Goal: Task Accomplishment & Management: Use online tool/utility

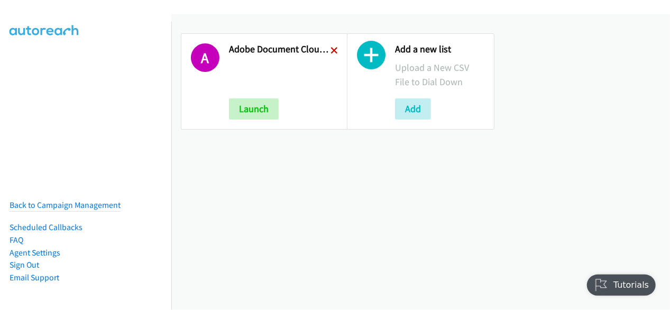
click at [331, 50] on icon at bounding box center [334, 51] width 7 height 7
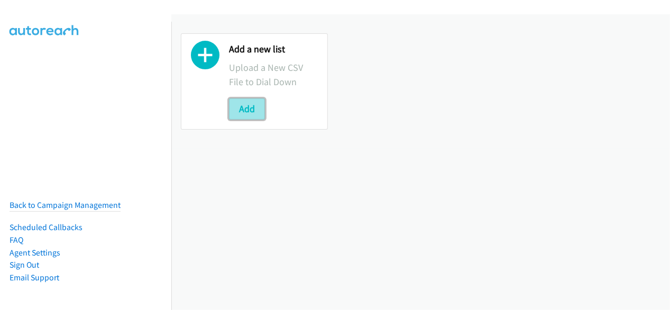
click at [247, 108] on button "Add" at bounding box center [247, 108] width 36 height 21
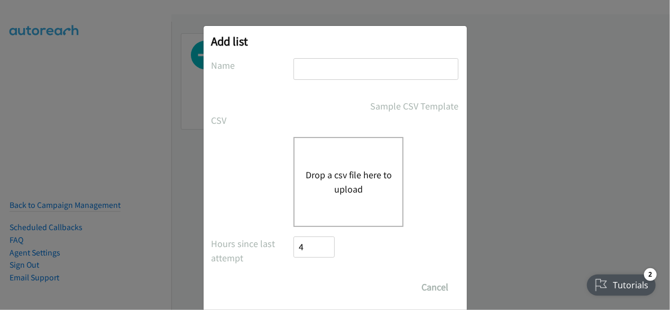
click at [354, 80] on div at bounding box center [376, 73] width 165 height 31
click at [354, 77] on input "text" at bounding box center [376, 69] width 165 height 22
type input "Adobe Document Cloud Q3 ANZ"
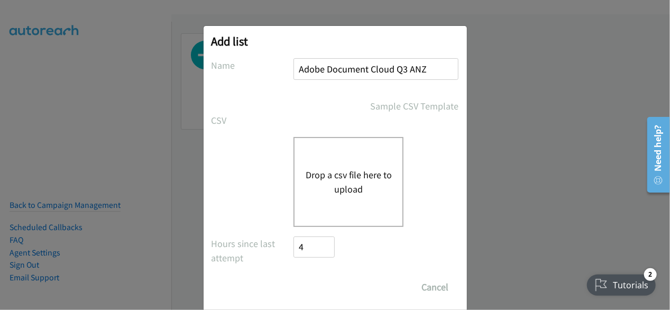
click at [339, 178] on button "Drop a csv file here to upload" at bounding box center [348, 182] width 87 height 29
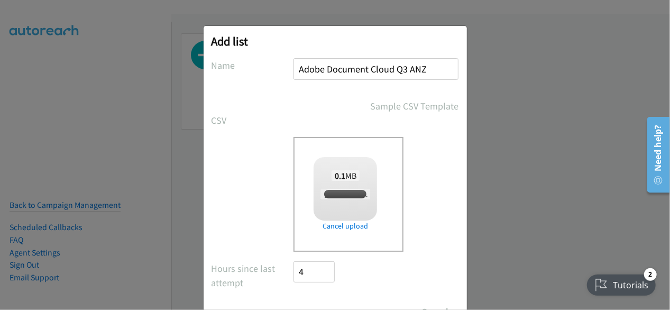
checkbox input "true"
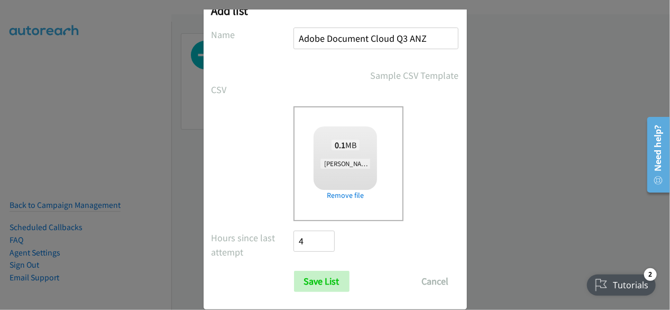
scroll to position [46, 0]
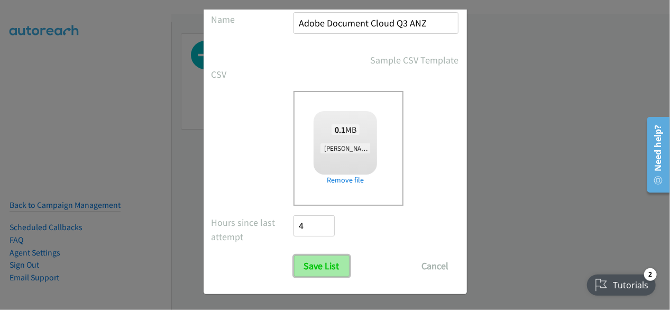
click at [320, 260] on input "Save List" at bounding box center [322, 266] width 56 height 21
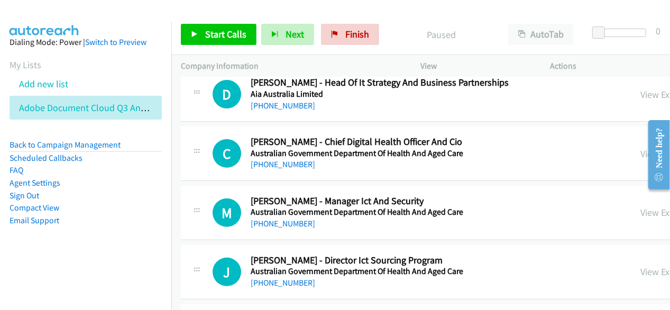
scroll to position [106, 0]
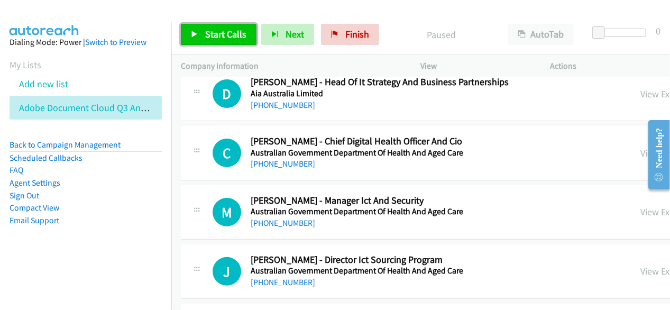
click at [242, 29] on span "Start Calls" at bounding box center [225, 34] width 41 height 12
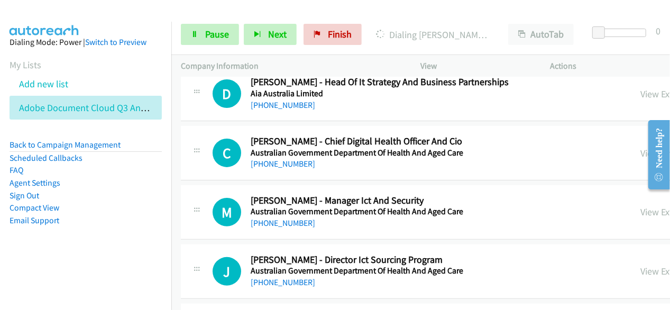
click at [376, 20] on div "Start Calls Pause Next Finish Dialing Matthew Tan - Manager Trading Technology …" at bounding box center [420, 34] width 499 height 41
click at [379, 28] on p "Call Completed" at bounding box center [432, 35] width 113 height 14
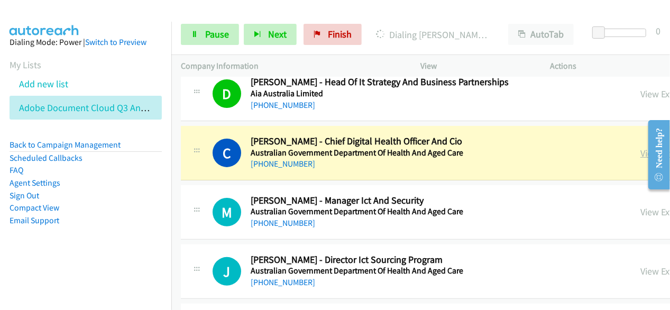
click at [641, 151] on link "View External Url" at bounding box center [674, 153] width 67 height 12
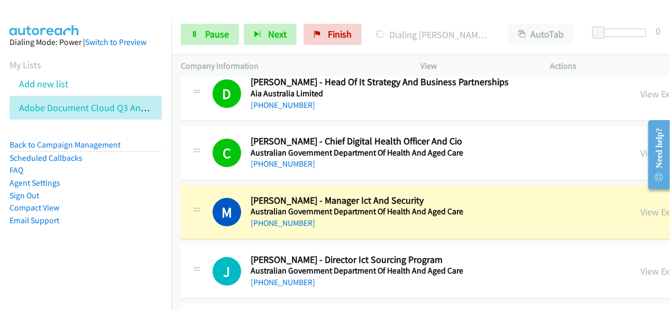
scroll to position [159, 0]
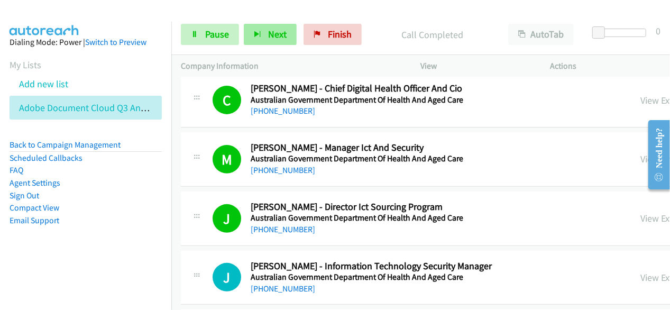
click at [268, 43] on div "Start Calls Pause Next Finish Call Completed AutoTab AutoTab 0" at bounding box center [420, 34] width 499 height 41
click at [268, 41] on button "Next" at bounding box center [270, 34] width 53 height 21
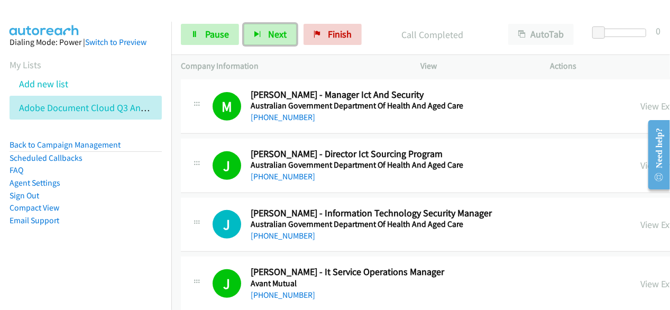
scroll to position [106, 0]
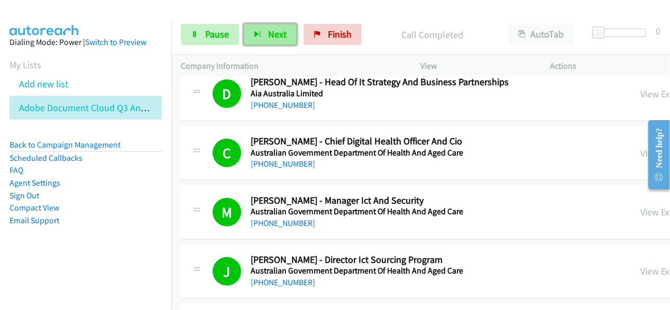
click at [275, 32] on span "Next" at bounding box center [277, 34] width 19 height 12
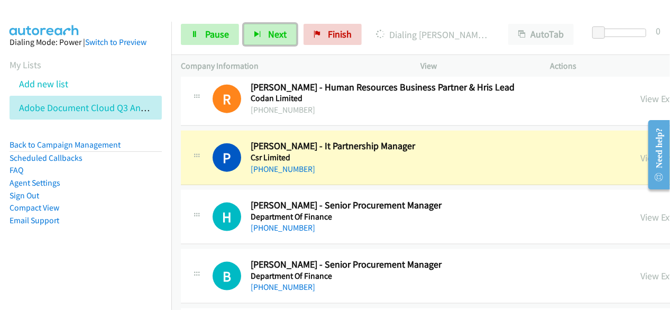
scroll to position [635, 0]
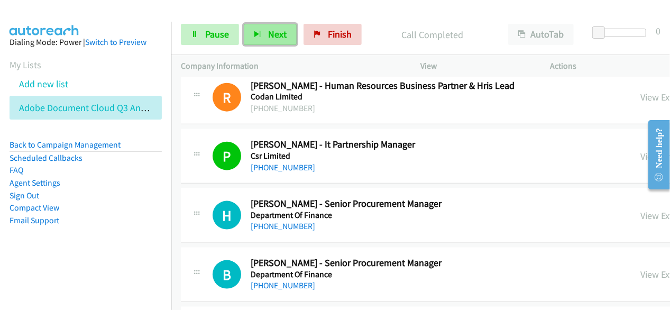
click at [255, 31] on icon "button" at bounding box center [257, 34] width 7 height 7
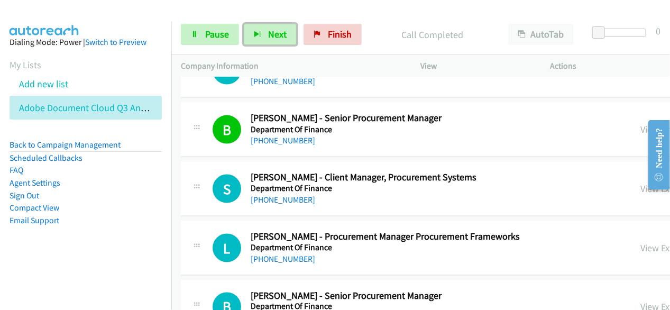
scroll to position [794, 0]
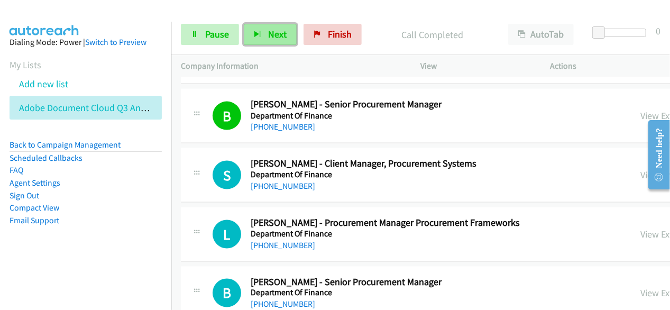
click at [280, 41] on button "Next" at bounding box center [270, 34] width 53 height 21
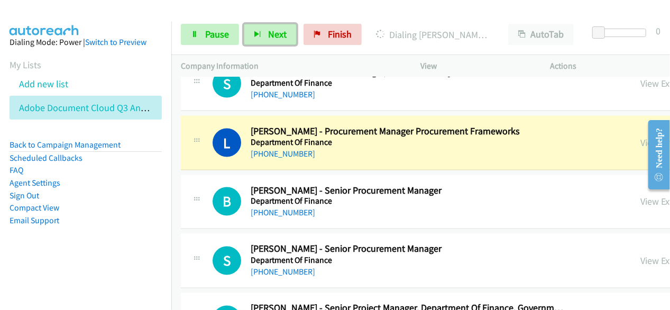
scroll to position [900, 0]
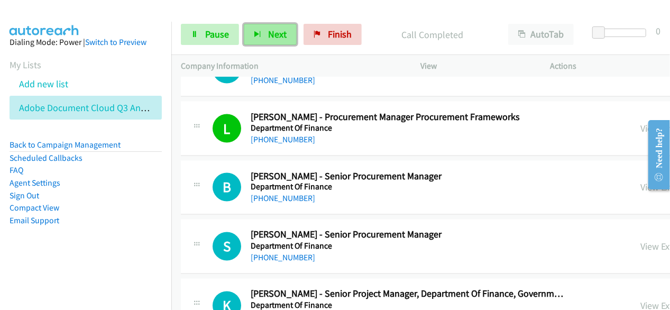
click at [274, 31] on span "Next" at bounding box center [277, 34] width 19 height 12
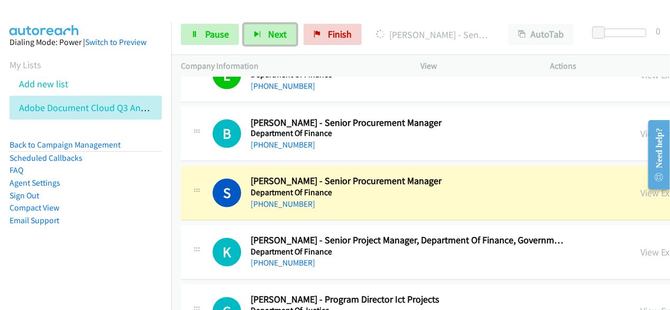
scroll to position [1005, 0]
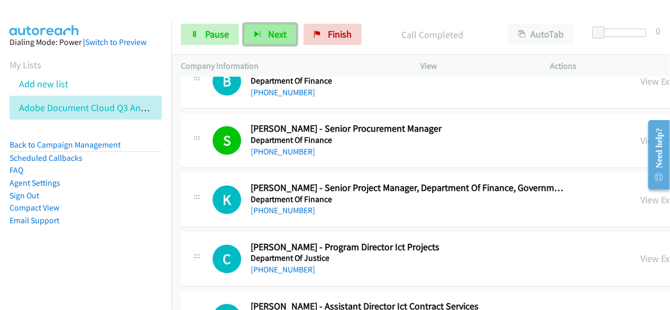
click at [273, 30] on span "Next" at bounding box center [277, 34] width 19 height 12
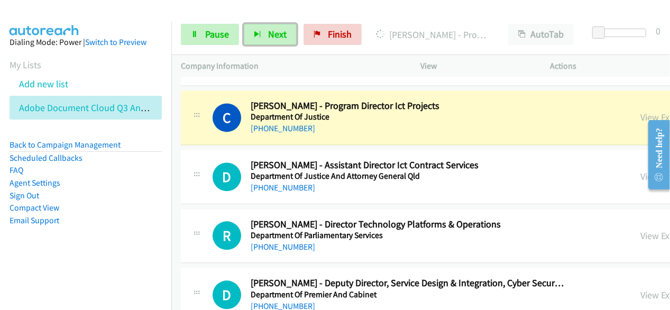
scroll to position [1164, 0]
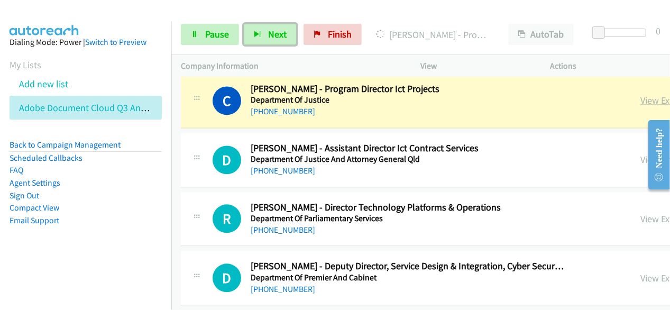
click at [641, 99] on link "View External Url" at bounding box center [674, 100] width 67 height 12
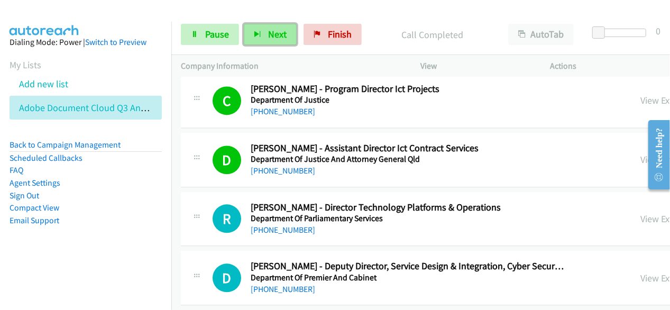
click at [282, 32] on span "Next" at bounding box center [277, 34] width 19 height 12
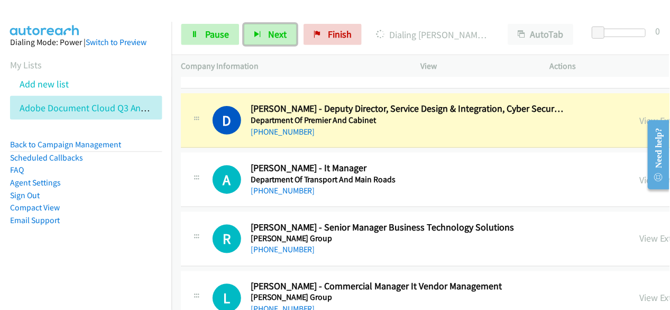
scroll to position [1323, 0]
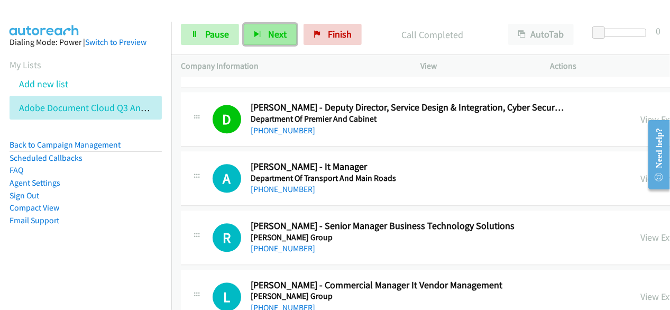
click at [271, 40] on span "Next" at bounding box center [277, 34] width 19 height 12
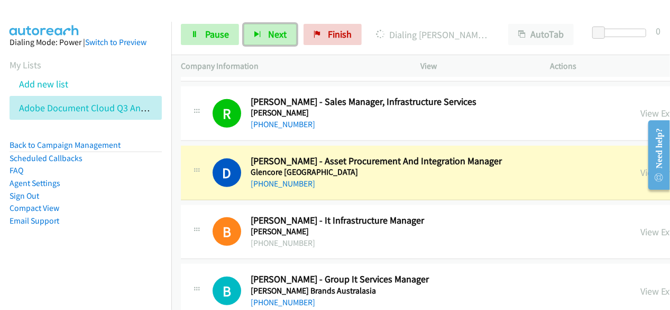
scroll to position [2328, 0]
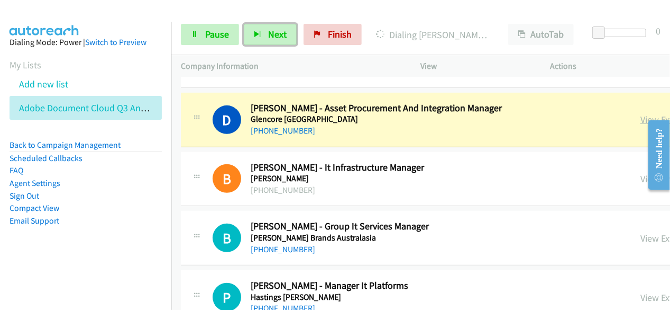
click at [641, 113] on link "View External Url" at bounding box center [674, 119] width 67 height 12
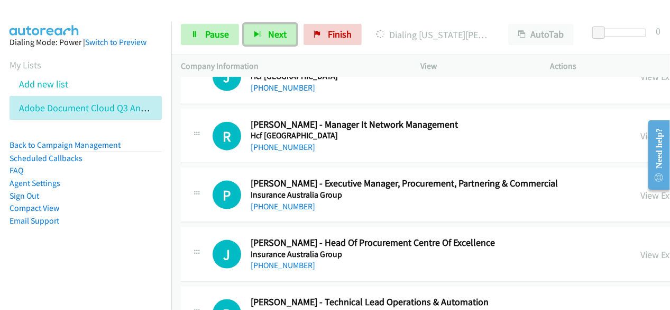
scroll to position [2593, 0]
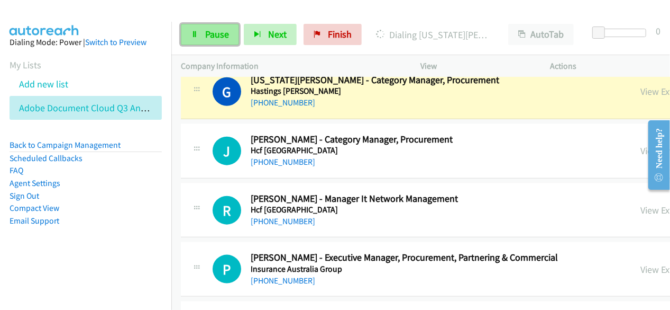
click at [217, 32] on span "Pause" at bounding box center [217, 34] width 24 height 12
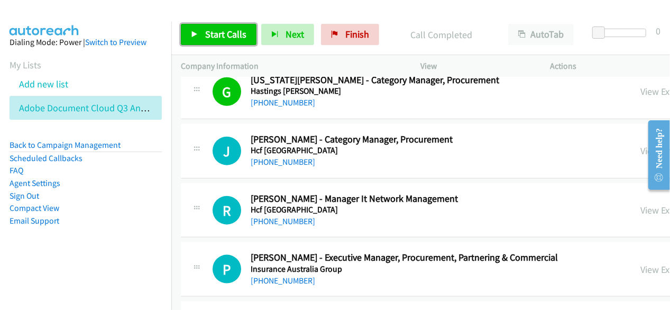
click at [236, 41] on link "Start Calls" at bounding box center [219, 34] width 76 height 21
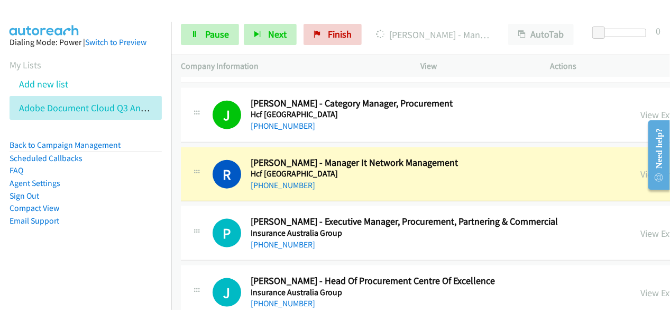
scroll to position [2646, 0]
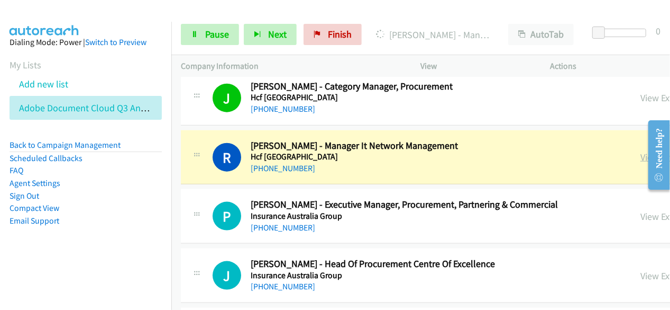
click at [641, 151] on link "View External Url" at bounding box center [674, 157] width 67 height 12
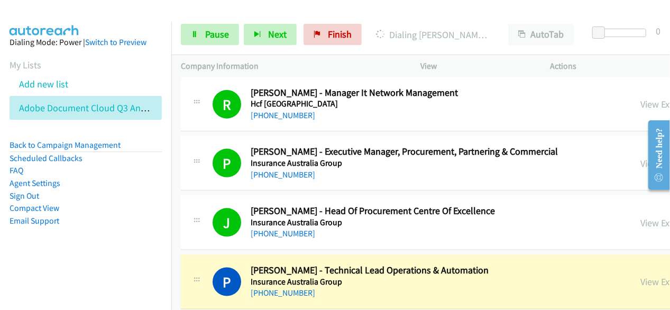
scroll to position [2752, 0]
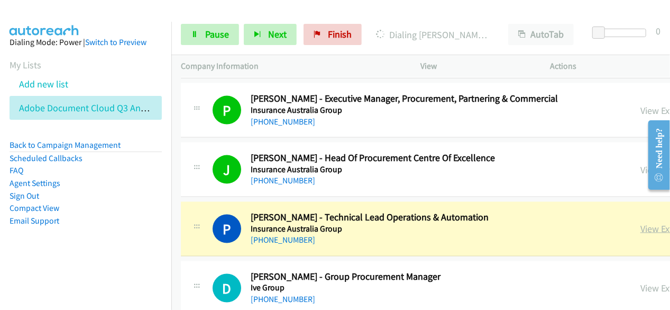
click at [641, 222] on link "View External Url" at bounding box center [674, 228] width 67 height 12
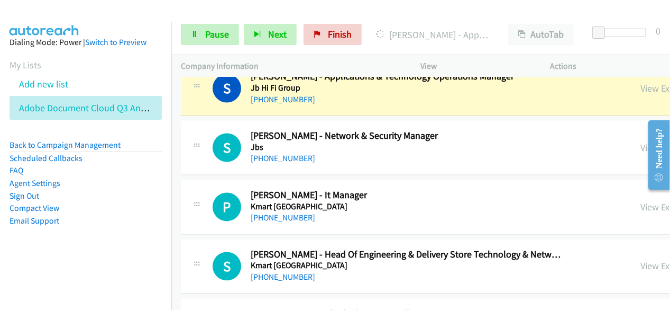
scroll to position [3016, 0]
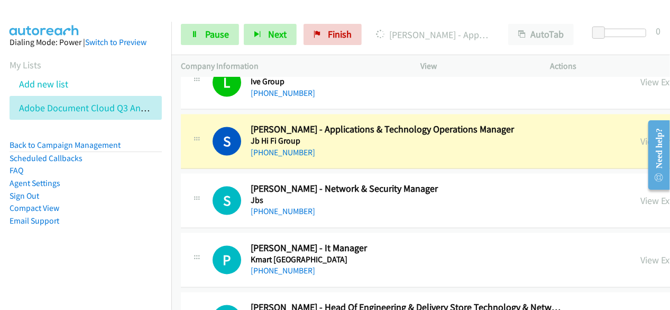
click at [367, 147] on div "+61 419 542 262" at bounding box center [408, 153] width 315 height 13
click at [641, 135] on link "View External Url" at bounding box center [674, 141] width 67 height 12
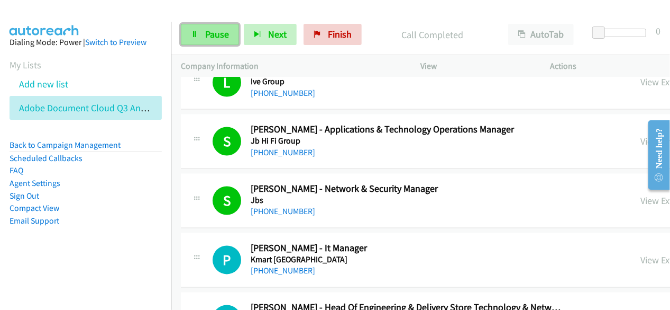
click at [212, 43] on link "Pause" at bounding box center [210, 34] width 58 height 21
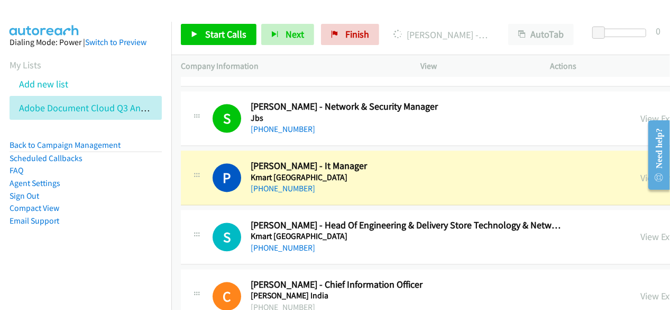
scroll to position [3122, 0]
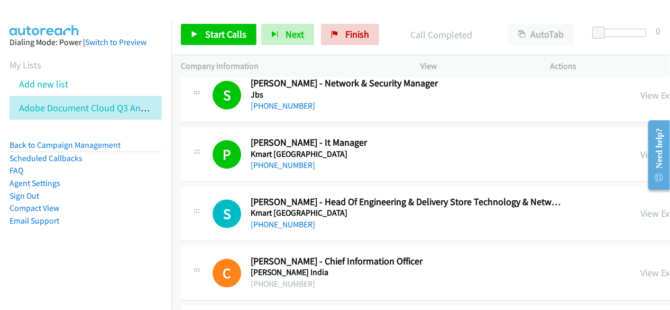
drag, startPoint x: 368, startPoint y: 10, endPoint x: 278, endPoint y: 13, distance: 90.0
click at [368, 10] on div at bounding box center [330, 20] width 661 height 41
click at [240, 26] on link "Start Calls" at bounding box center [219, 34] width 76 height 21
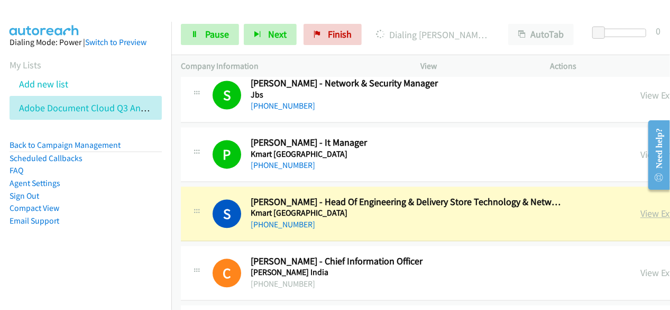
click at [641, 207] on link "View External Url" at bounding box center [674, 213] width 67 height 12
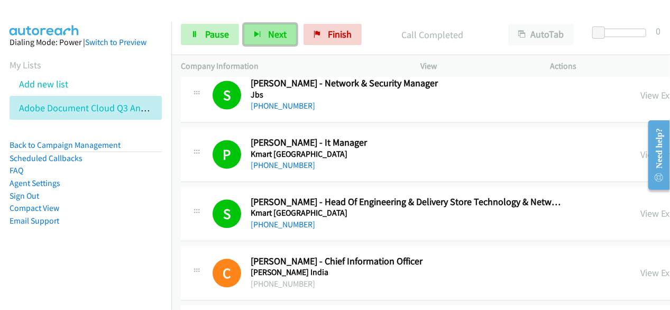
click at [290, 30] on button "Next" at bounding box center [270, 34] width 53 height 21
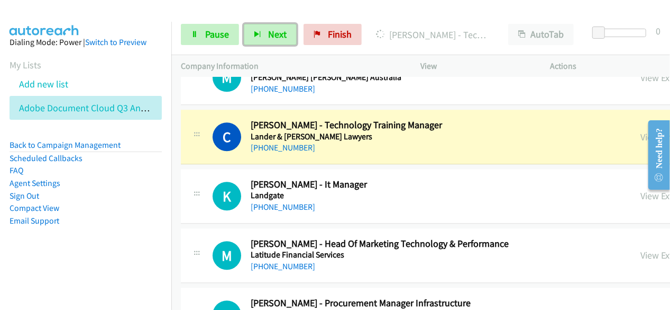
scroll to position [3440, 0]
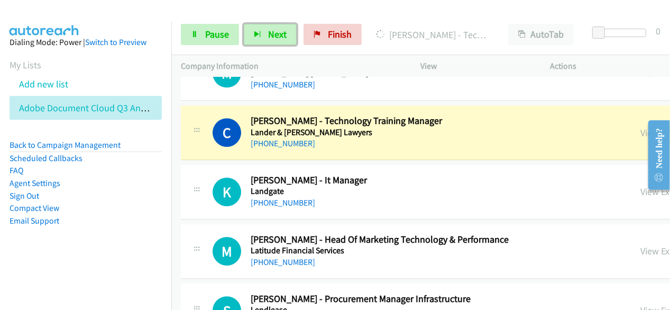
click at [406, 138] on div "+61 3 9269 9599" at bounding box center [408, 143] width 315 height 13
click at [641, 126] on link "View External Url" at bounding box center [674, 132] width 67 height 12
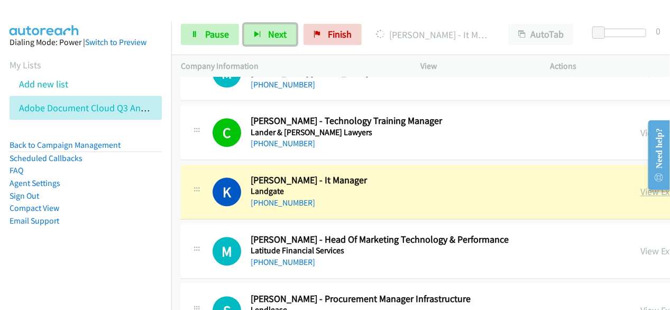
click at [641, 185] on link "View External Url" at bounding box center [674, 191] width 67 height 12
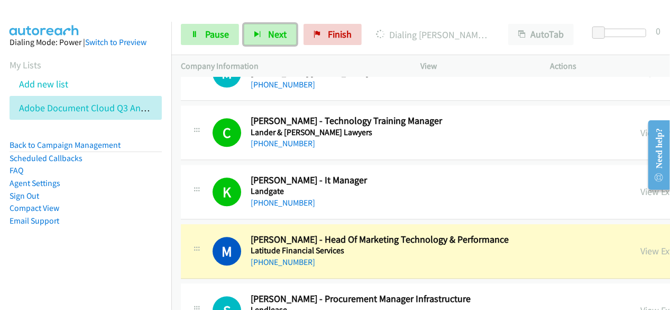
scroll to position [3493, 0]
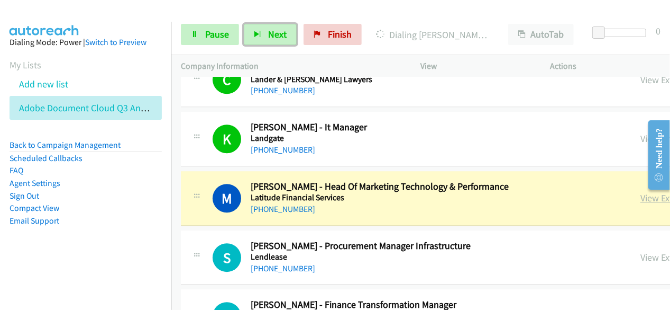
click at [641, 192] on link "View External Url" at bounding box center [674, 198] width 67 height 12
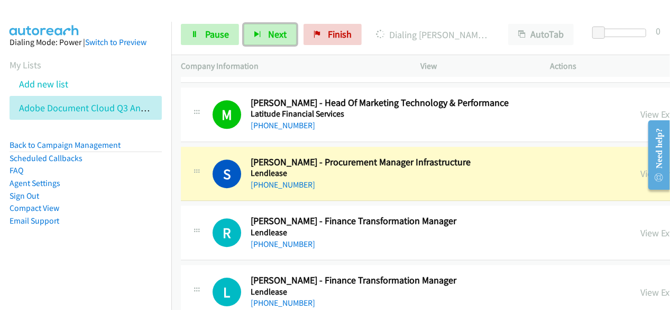
scroll to position [3599, 0]
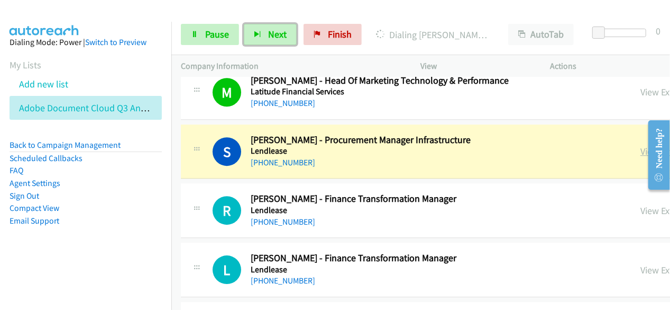
click at [641, 145] on link "View External Url" at bounding box center [674, 151] width 67 height 12
click at [218, 28] on link "Pause" at bounding box center [210, 34] width 58 height 21
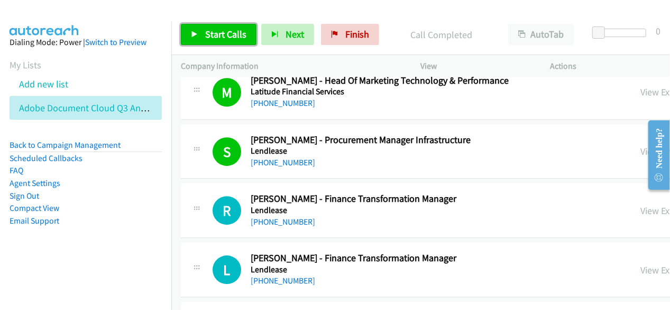
click at [214, 30] on span "Start Calls" at bounding box center [225, 34] width 41 height 12
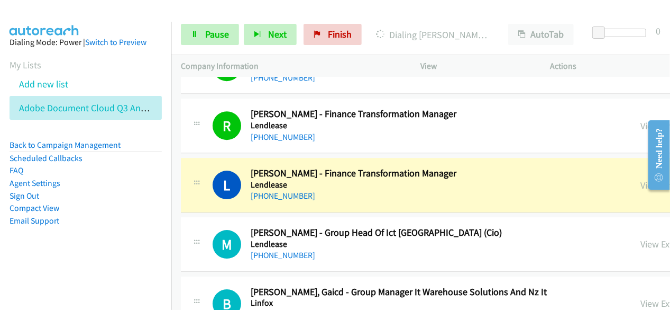
scroll to position [3704, 0]
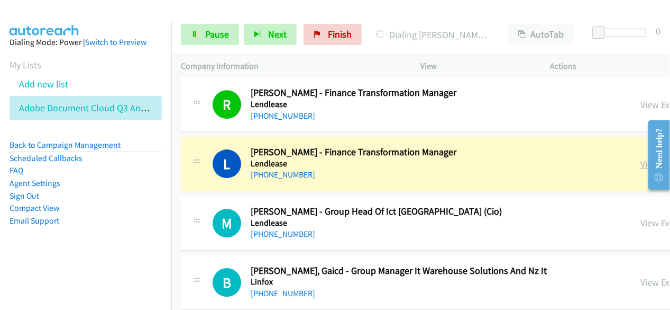
click at [641, 158] on link "View External Url" at bounding box center [674, 164] width 67 height 12
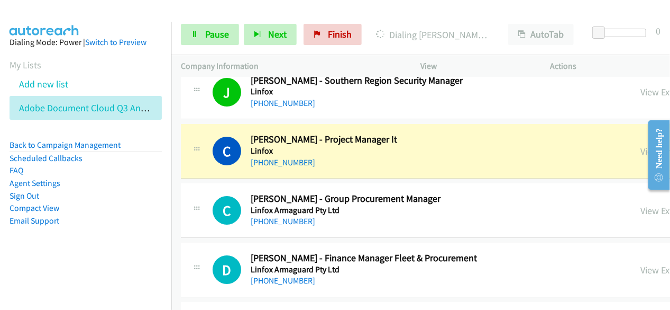
scroll to position [3969, 0]
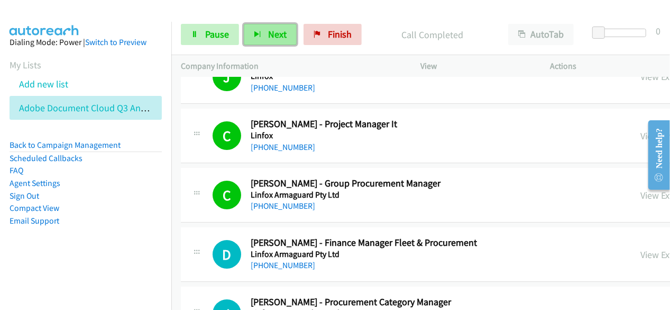
click at [283, 31] on span "Next" at bounding box center [277, 34] width 19 height 12
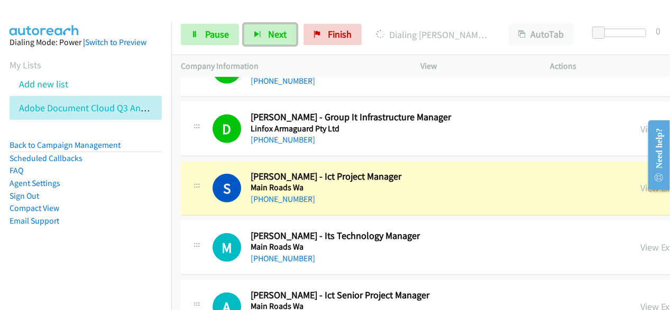
scroll to position [4392, 0]
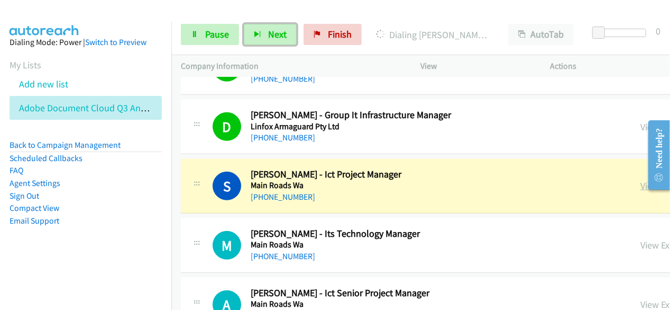
click at [641, 179] on link "View External Url" at bounding box center [674, 185] width 67 height 12
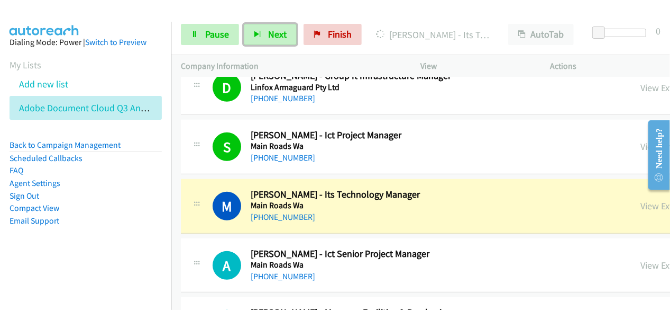
scroll to position [4445, 0]
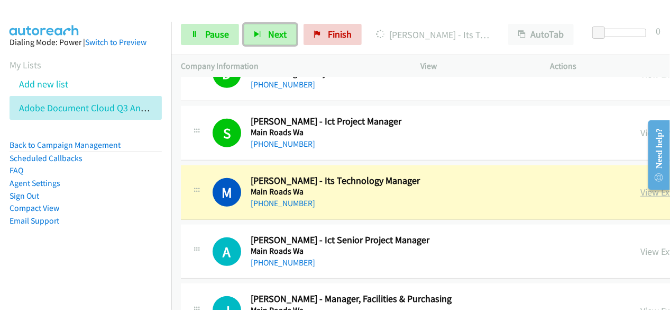
click at [641, 186] on link "View External Url" at bounding box center [674, 192] width 67 height 12
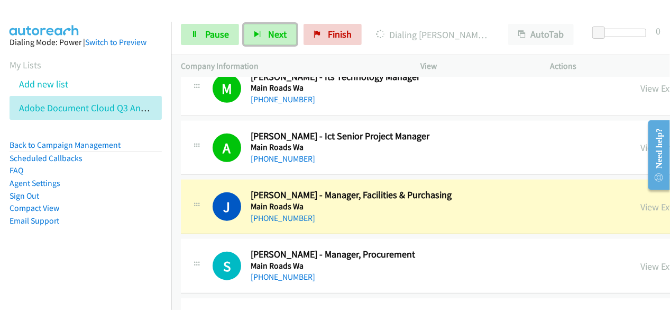
scroll to position [4551, 0]
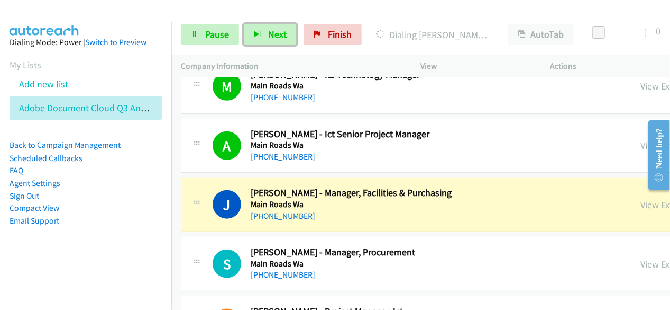
click at [641, 198] on link "View External Url" at bounding box center [674, 204] width 67 height 12
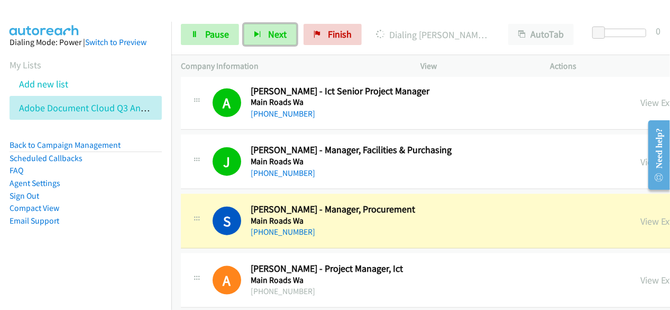
scroll to position [4604, 0]
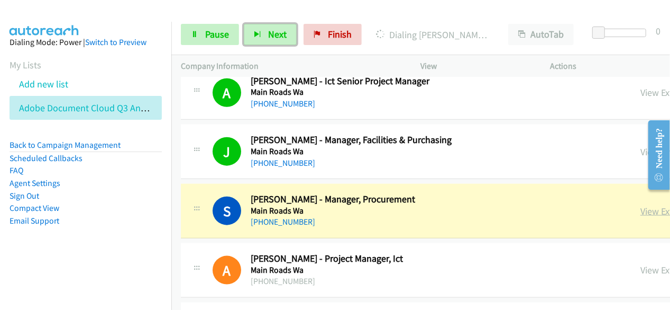
click at [641, 205] on link "View External Url" at bounding box center [674, 211] width 67 height 12
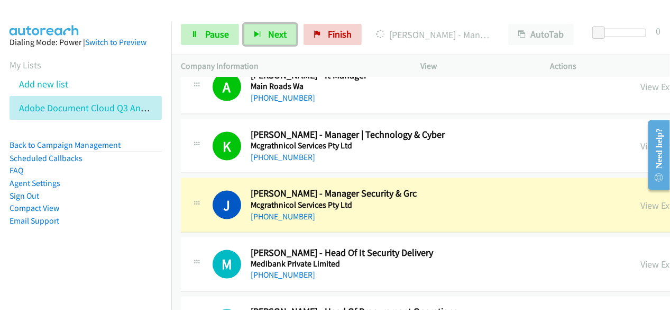
scroll to position [4869, 0]
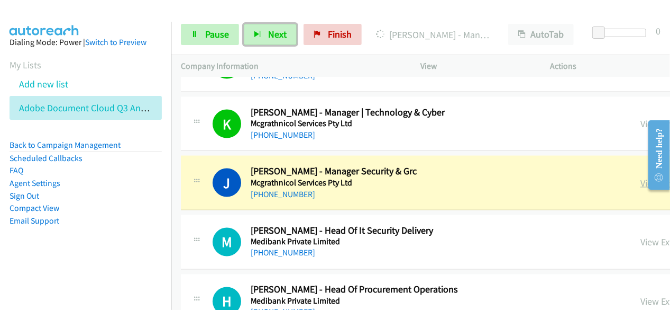
click at [641, 177] on link "View External Url" at bounding box center [674, 183] width 67 height 12
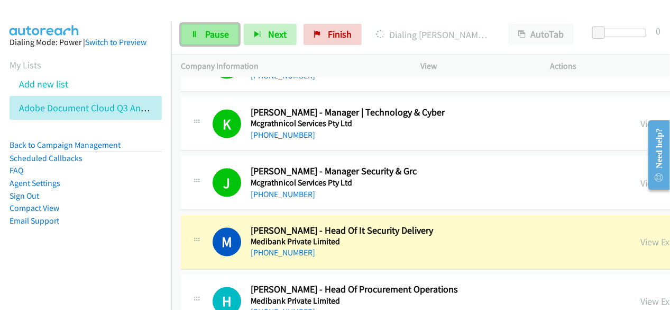
click at [219, 34] on span "Pause" at bounding box center [217, 34] width 24 height 12
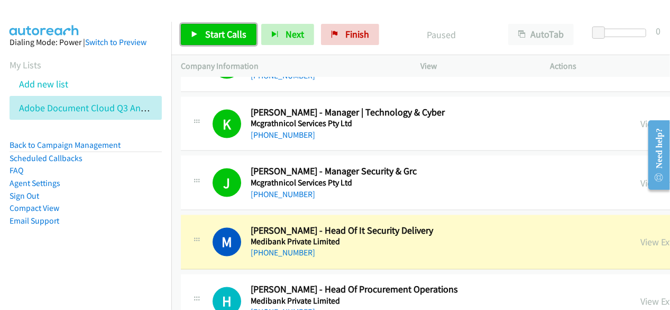
click at [222, 37] on span "Start Calls" at bounding box center [225, 34] width 41 height 12
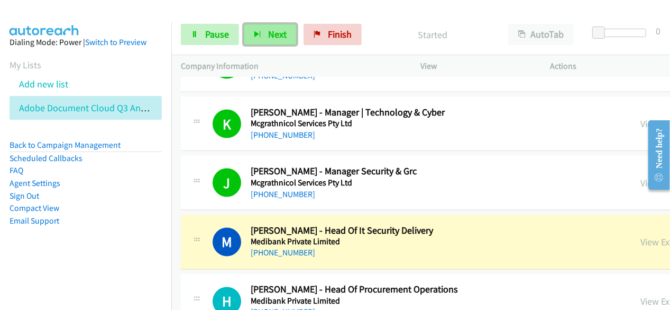
click at [270, 37] on span "Next" at bounding box center [277, 34] width 19 height 12
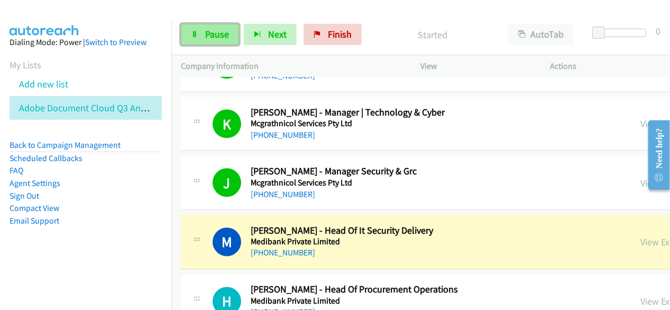
click at [221, 42] on link "Pause" at bounding box center [210, 34] width 58 height 21
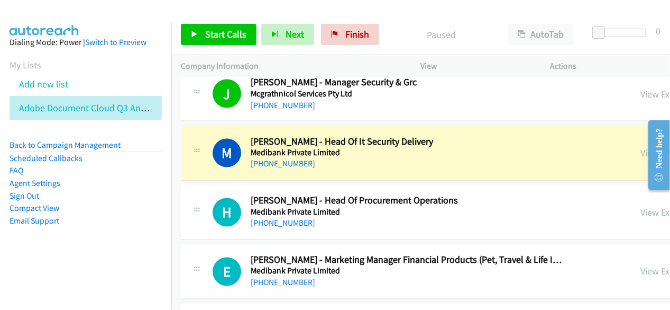
scroll to position [4974, 0]
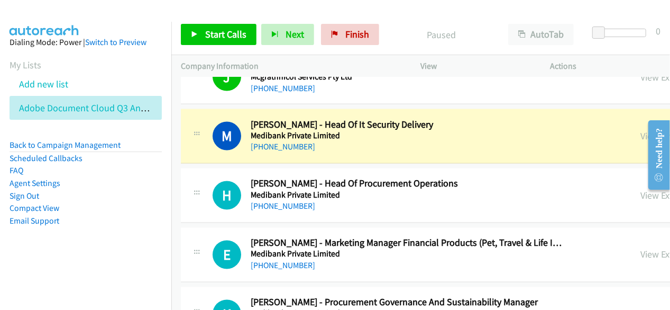
click at [231, 35] on span "Start Calls" at bounding box center [225, 34] width 41 height 12
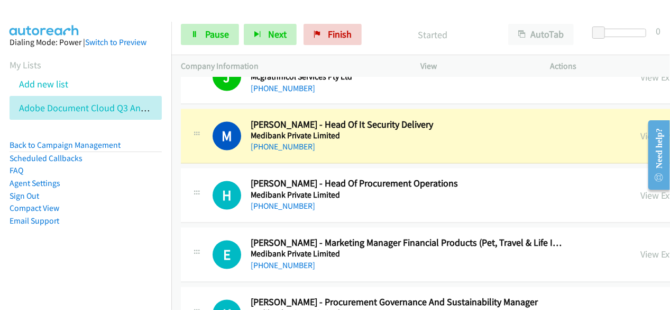
click at [262, 22] on div "Start Calls Pause Next Finish Started AutoTab AutoTab 0" at bounding box center [420, 34] width 499 height 41
click at [264, 30] on button "Next" at bounding box center [270, 34] width 53 height 21
click at [271, 37] on span "Next" at bounding box center [277, 34] width 19 height 12
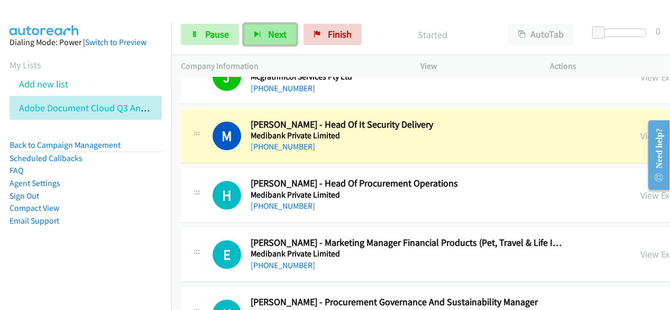
click at [271, 37] on span "Next" at bounding box center [277, 34] width 19 height 12
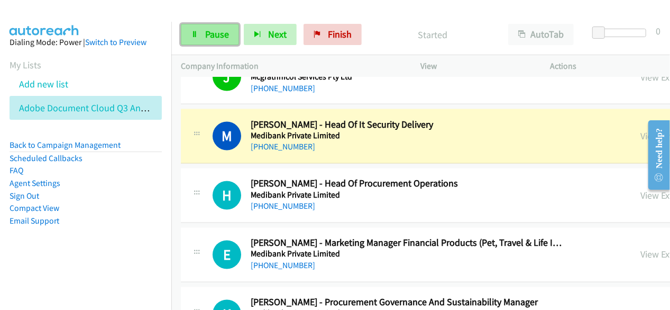
click at [205, 28] on span "Pause" at bounding box center [217, 34] width 24 height 12
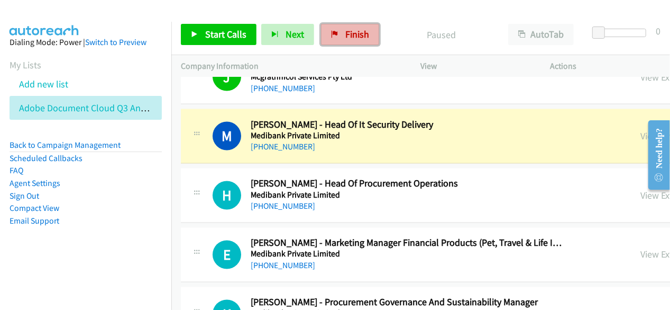
click at [337, 38] on link "Finish" at bounding box center [350, 34] width 58 height 21
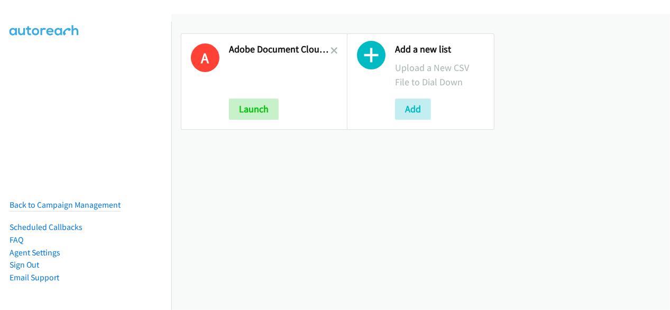
click at [338, 51] on div "Add a new list Upload a New CSV File to Dial Down Add" at bounding box center [421, 81] width 166 height 115
click at [332, 51] on icon at bounding box center [334, 51] width 7 height 7
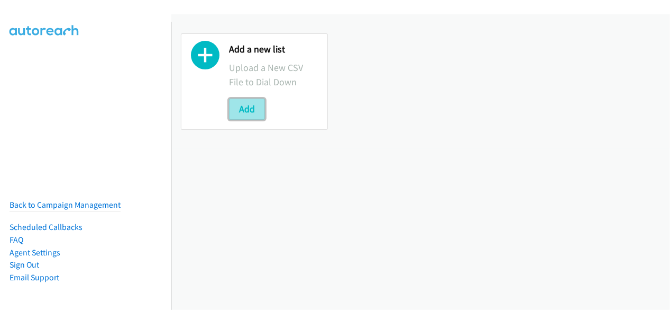
click at [241, 119] on button "Add" at bounding box center [247, 108] width 36 height 21
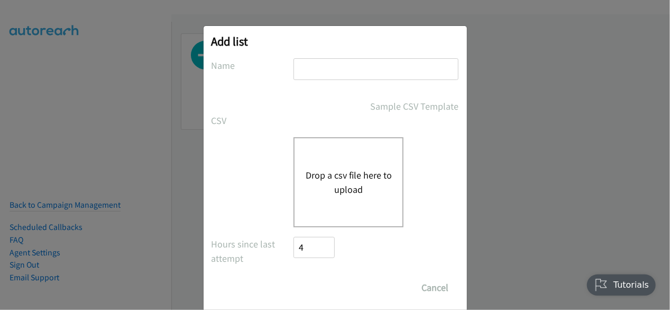
click at [338, 77] on input "text" at bounding box center [376, 69] width 165 height 22
type input "Adobe Document Cloud Q3 ANZ"
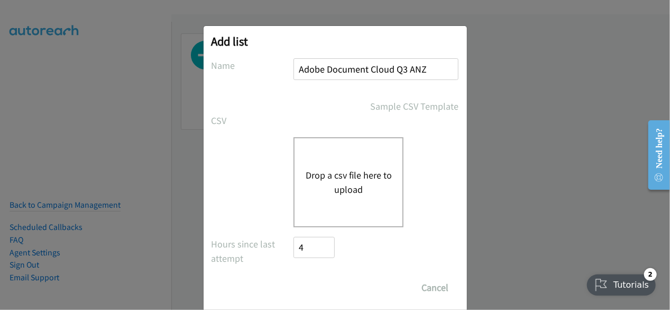
click at [335, 170] on button "Drop a csv file here to upload" at bounding box center [348, 182] width 87 height 29
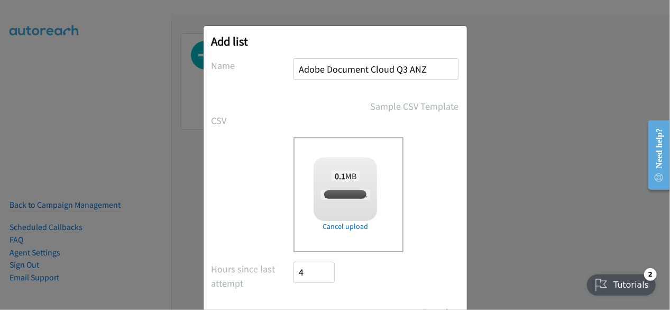
checkbox input "true"
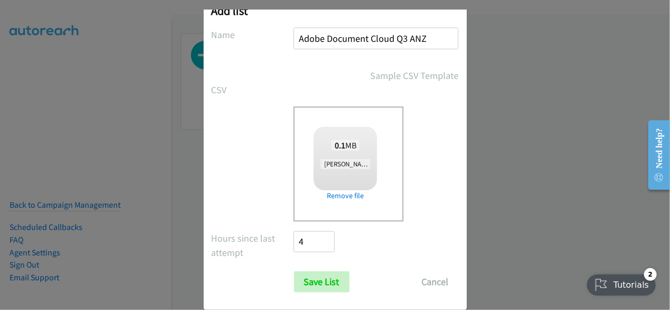
scroll to position [47, 0]
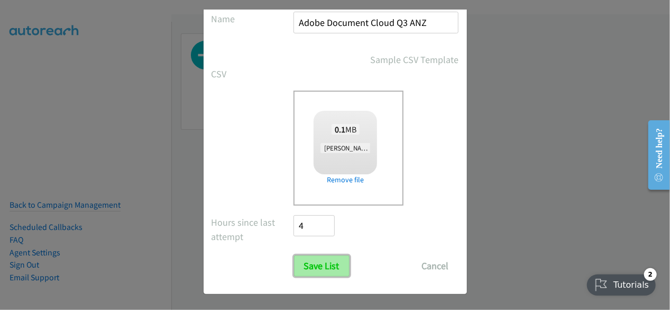
click at [326, 259] on input "Save List" at bounding box center [322, 265] width 56 height 21
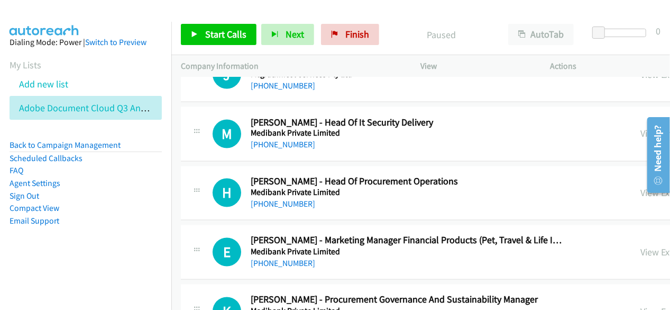
scroll to position [4922, 0]
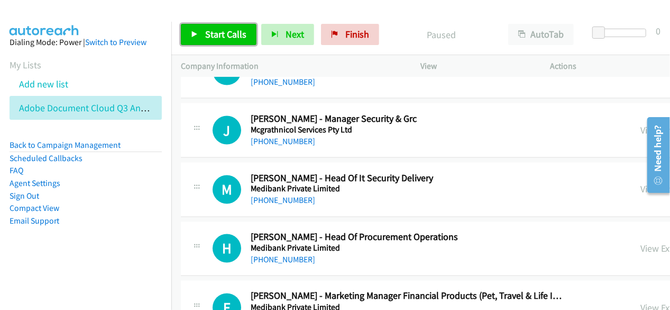
click at [212, 30] on span "Start Calls" at bounding box center [225, 34] width 41 height 12
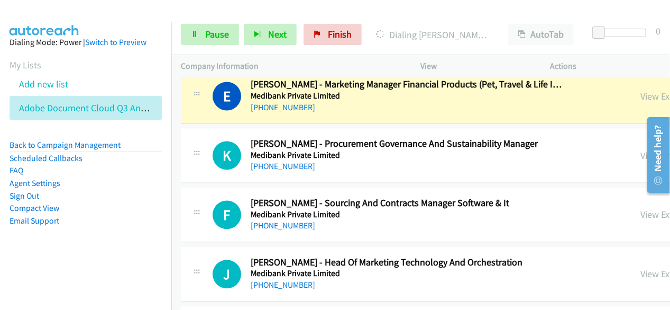
scroll to position [5080, 0]
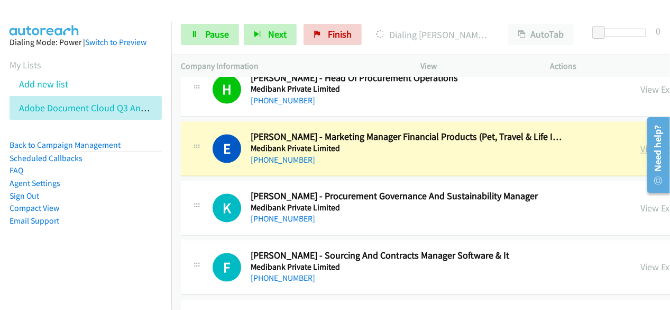
click at [641, 143] on link "View External Url" at bounding box center [674, 149] width 67 height 12
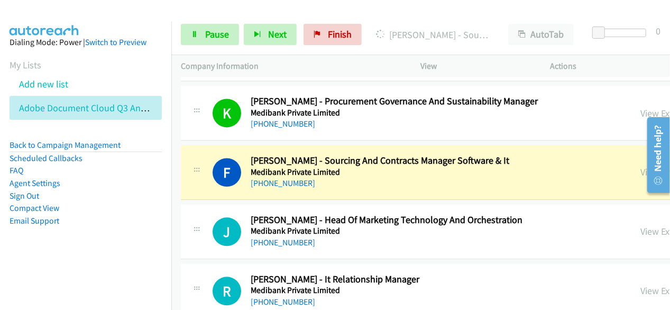
scroll to position [5186, 0]
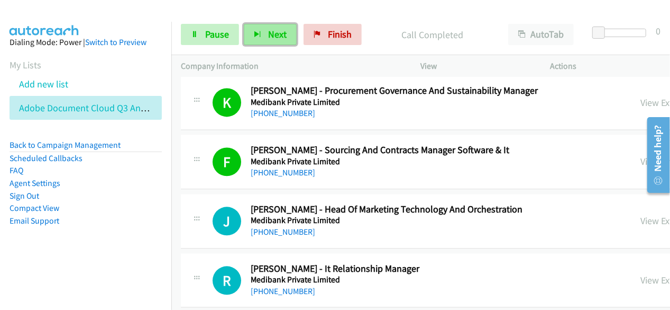
click at [271, 36] on span "Next" at bounding box center [277, 34] width 19 height 12
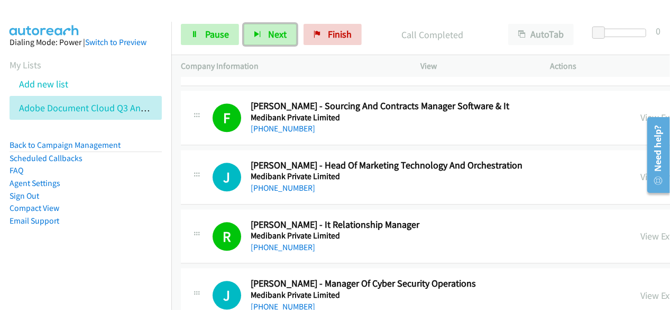
scroll to position [5239, 0]
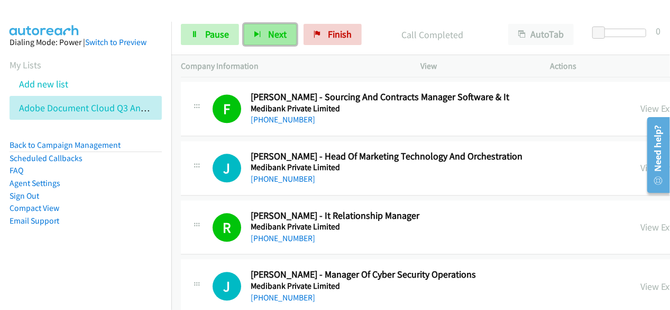
click at [270, 38] on span "Next" at bounding box center [277, 34] width 19 height 12
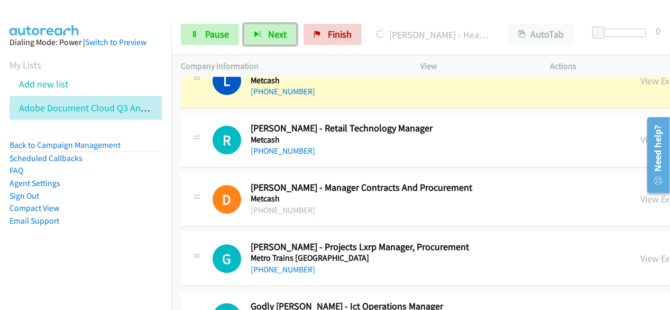
scroll to position [5451, 0]
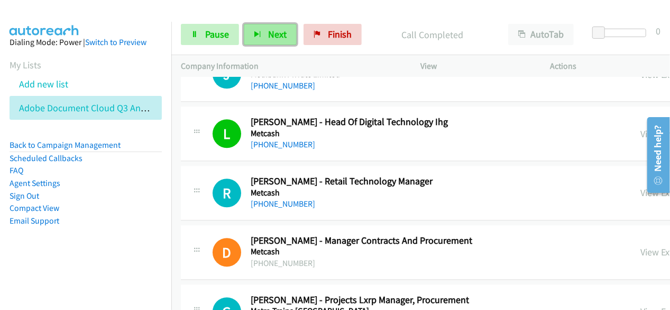
click at [280, 36] on span "Next" at bounding box center [277, 34] width 19 height 12
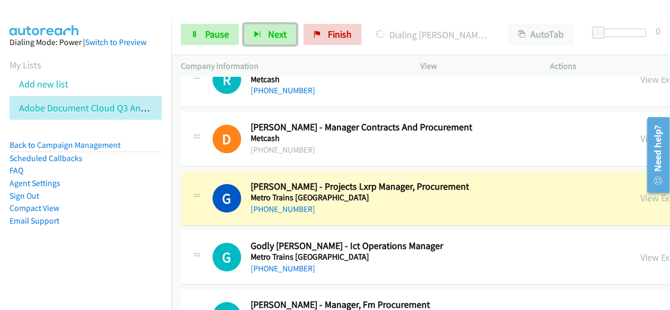
scroll to position [5609, 0]
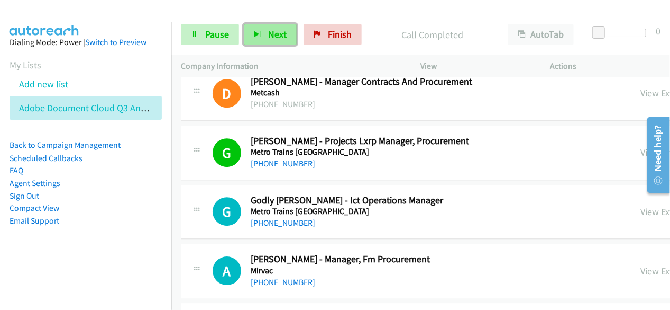
click at [274, 34] on span "Next" at bounding box center [277, 34] width 19 height 12
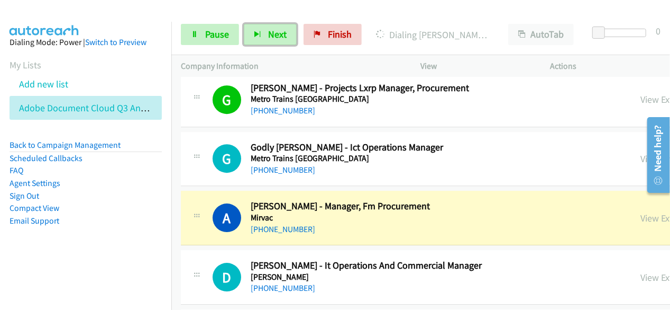
scroll to position [5715, 0]
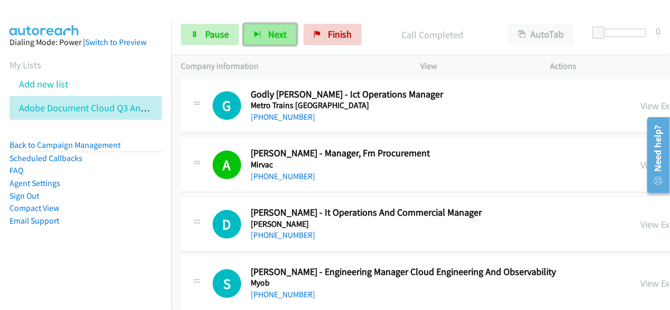
click at [278, 29] on span "Next" at bounding box center [277, 34] width 19 height 12
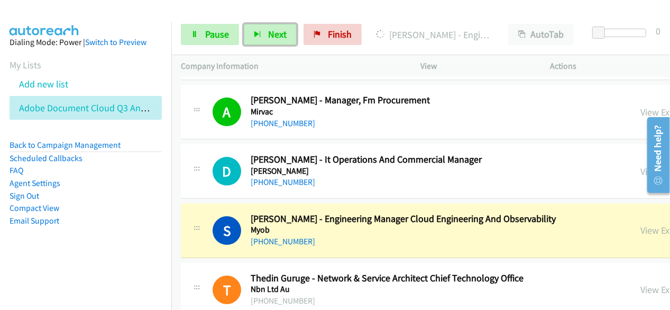
scroll to position [5821, 0]
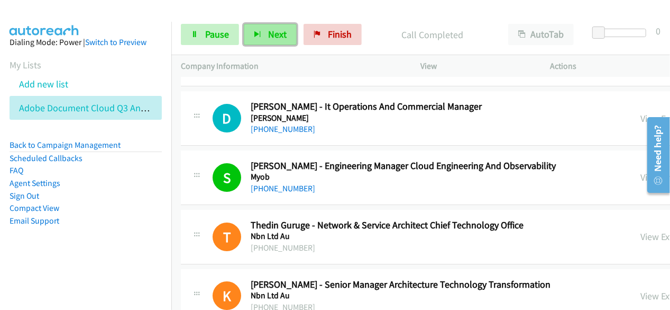
click at [268, 37] on span "Next" at bounding box center [277, 34] width 19 height 12
click at [275, 38] on span "Next" at bounding box center [277, 34] width 19 height 12
click at [289, 35] on button "Next" at bounding box center [270, 34] width 53 height 21
click at [277, 31] on span "Next" at bounding box center [277, 34] width 19 height 12
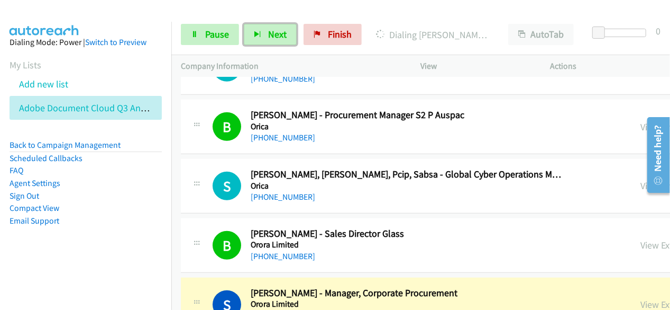
scroll to position [6456, 0]
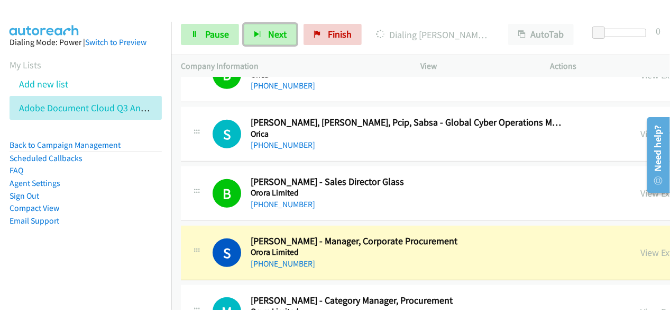
click at [641, 245] on div "View External Url" at bounding box center [674, 252] width 67 height 14
click at [641, 246] on link "View External Url" at bounding box center [674, 252] width 67 height 12
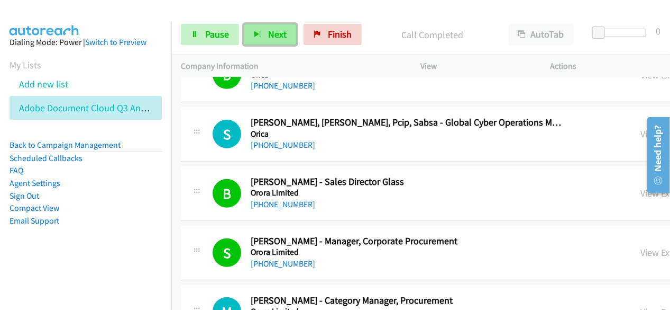
click at [276, 35] on span "Next" at bounding box center [277, 34] width 19 height 12
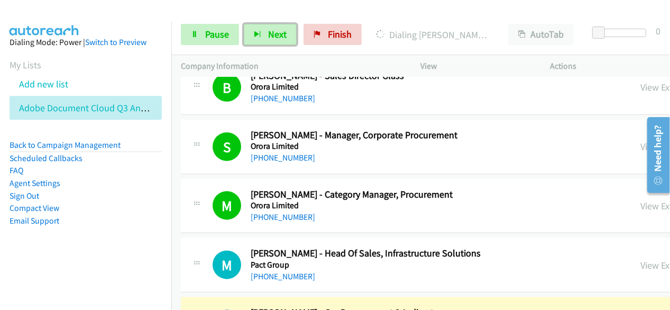
scroll to position [6668, 0]
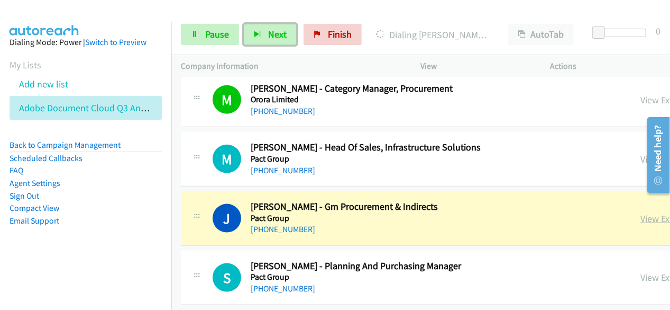
click at [641, 212] on link "View External Url" at bounding box center [674, 218] width 67 height 12
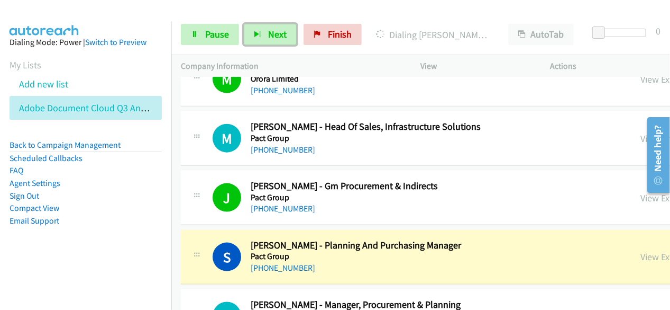
scroll to position [6721, 0]
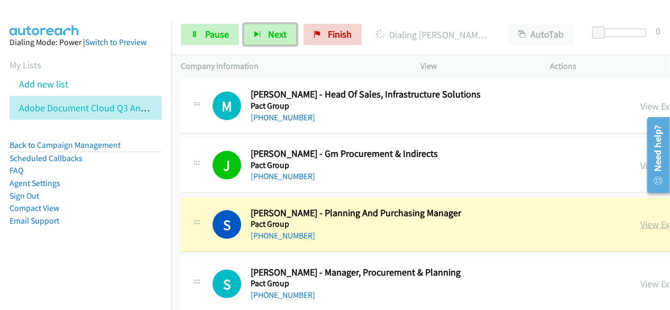
click at [641, 218] on link "View External Url" at bounding box center [674, 224] width 67 height 12
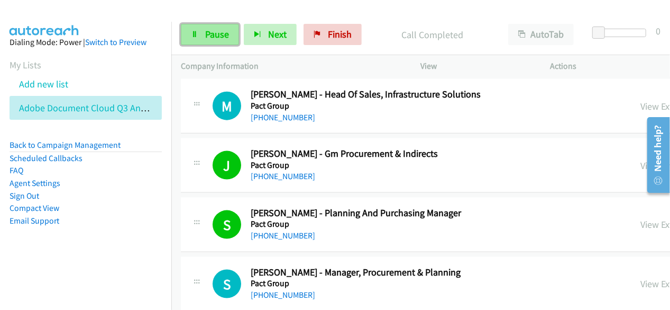
click at [224, 30] on span "Pause" at bounding box center [217, 34] width 24 height 12
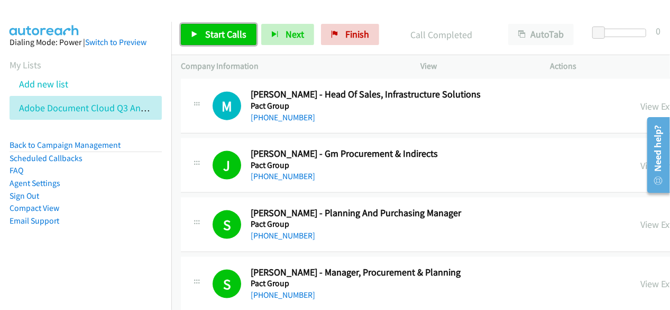
click at [225, 34] on span "Start Calls" at bounding box center [225, 34] width 41 height 12
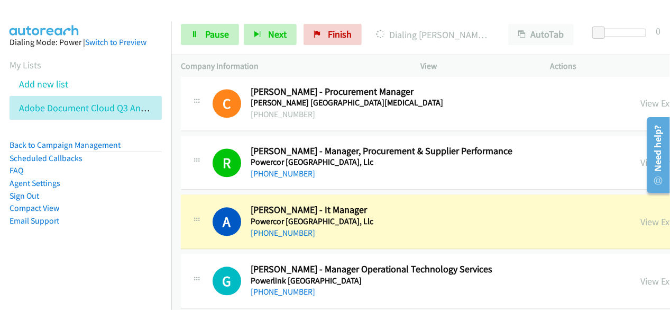
scroll to position [7250, 0]
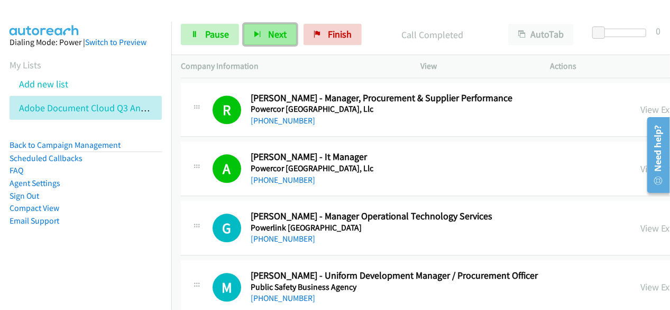
click at [263, 35] on button "Next" at bounding box center [270, 34] width 53 height 21
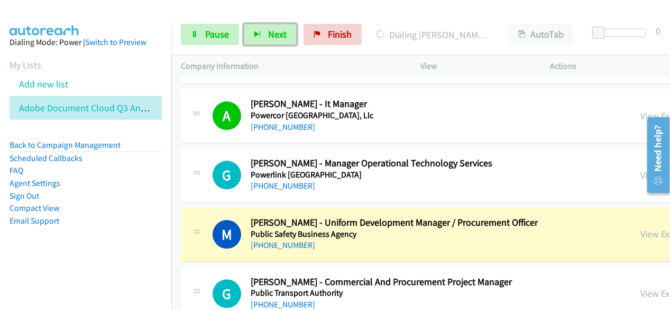
scroll to position [7356, 0]
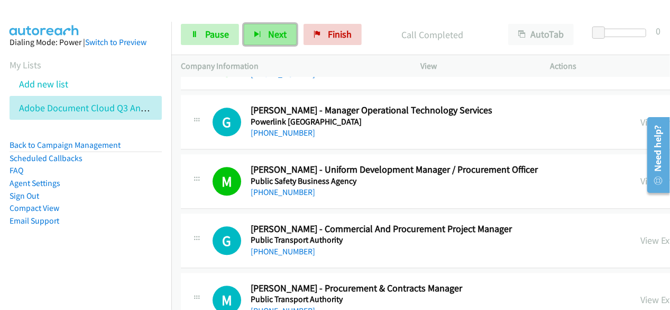
click at [279, 26] on button "Next" at bounding box center [270, 34] width 53 height 21
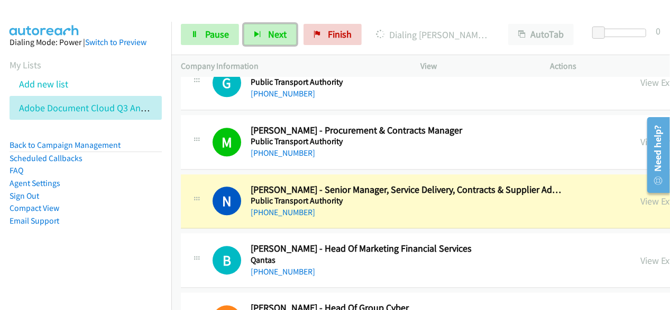
scroll to position [7515, 0]
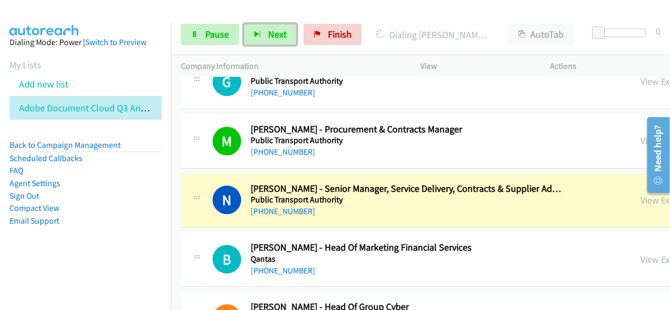
click at [387, 205] on div "+61 466 443 728" at bounding box center [408, 211] width 315 height 13
drag, startPoint x: 532, startPoint y: 183, endPoint x: 331, endPoint y: 270, distance: 219.9
click at [641, 194] on link "View External Url" at bounding box center [674, 200] width 67 height 12
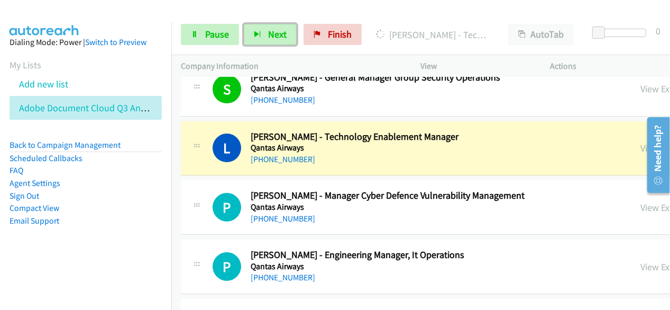
scroll to position [7885, 0]
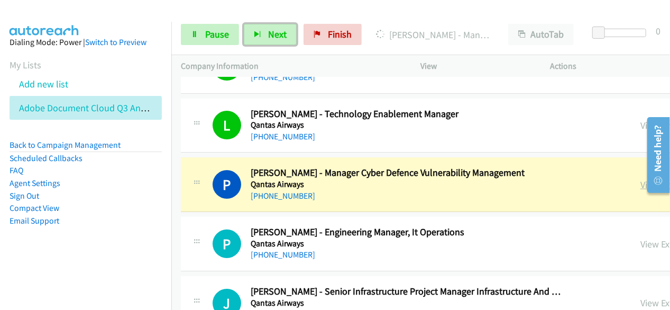
click at [641, 178] on link "View External Url" at bounding box center [674, 184] width 67 height 12
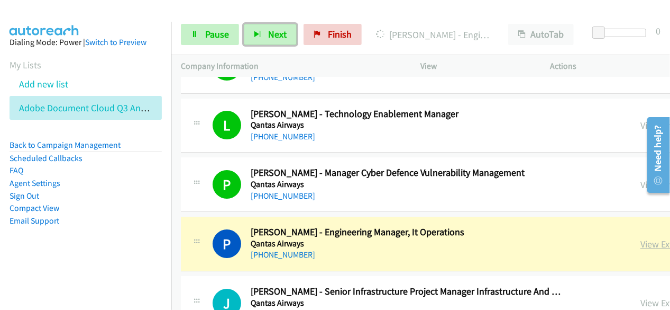
click at [641, 238] on link "View External Url" at bounding box center [674, 244] width 67 height 12
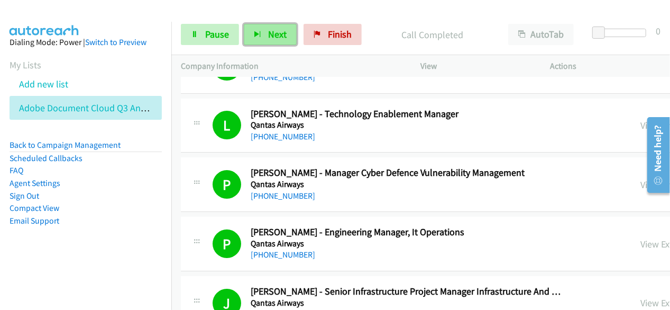
click at [275, 29] on span "Next" at bounding box center [277, 34] width 19 height 12
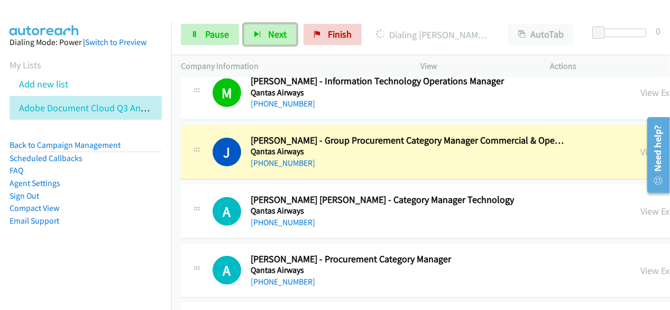
scroll to position [8414, 0]
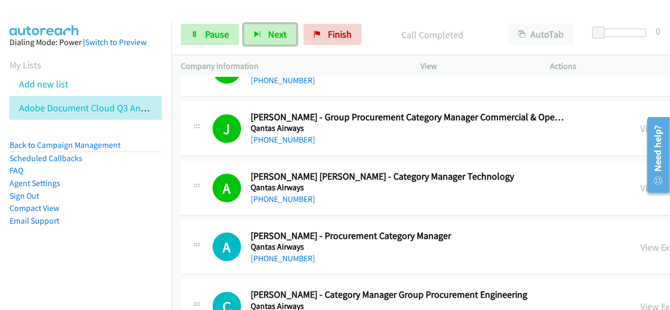
drag, startPoint x: 274, startPoint y: 37, endPoint x: 247, endPoint y: 57, distance: 32.9
click at [273, 37] on span "Next" at bounding box center [277, 34] width 19 height 12
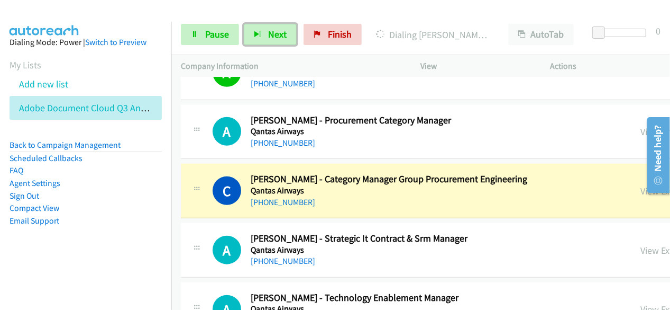
scroll to position [8520, 0]
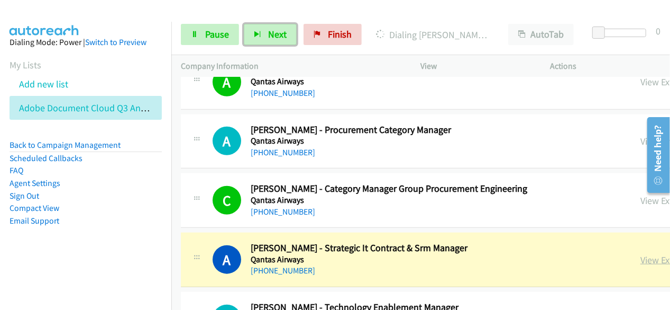
click at [641, 253] on link "View External Url" at bounding box center [674, 259] width 67 height 12
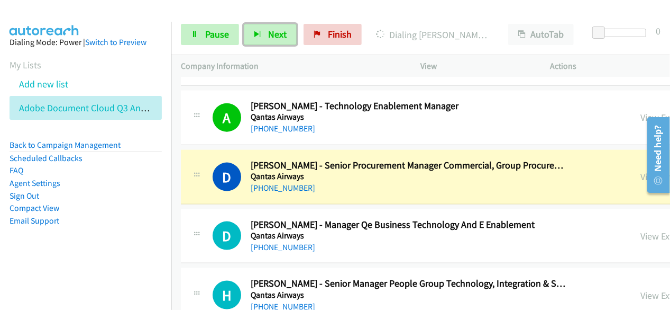
scroll to position [8679, 0]
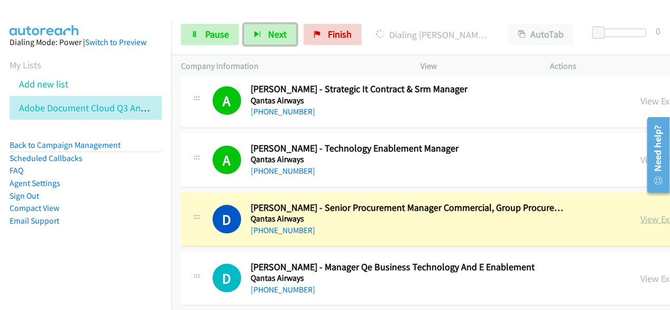
click at [641, 213] on link "View External Url" at bounding box center [674, 219] width 67 height 12
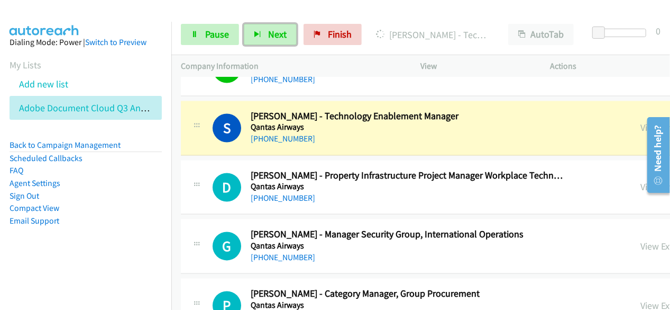
scroll to position [9049, 0]
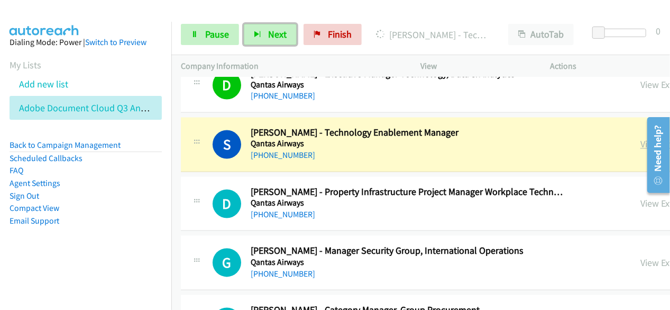
click at [641, 138] on link "View External Url" at bounding box center [674, 144] width 67 height 12
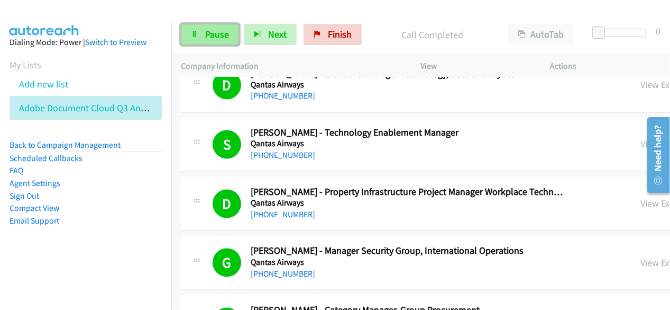
click at [220, 37] on span "Pause" at bounding box center [217, 34] width 24 height 12
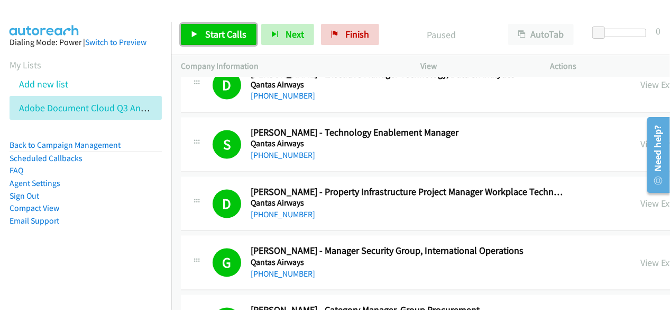
click at [247, 35] on link "Start Calls" at bounding box center [219, 34] width 76 height 21
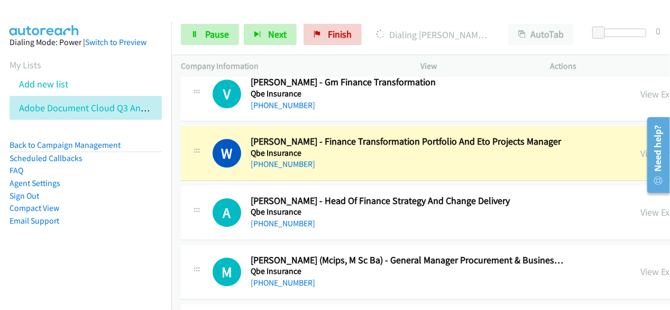
scroll to position [9578, 0]
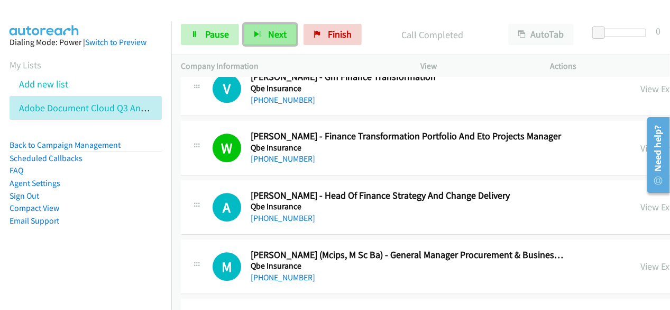
click at [271, 30] on span "Next" at bounding box center [277, 34] width 19 height 12
click at [284, 33] on span "Next" at bounding box center [277, 34] width 19 height 12
click at [279, 30] on span "Next" at bounding box center [277, 34] width 19 height 12
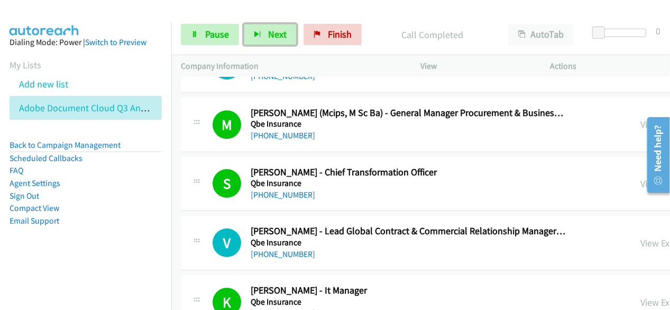
scroll to position [9737, 0]
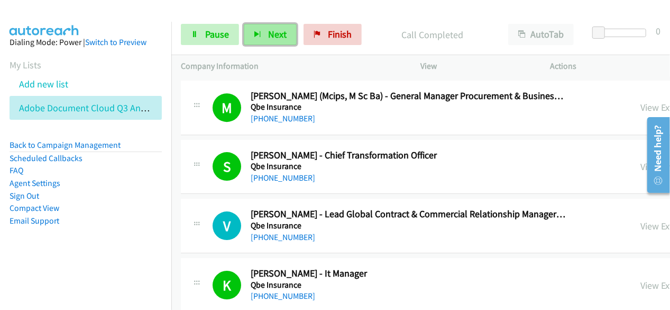
click at [279, 35] on span "Next" at bounding box center [277, 34] width 19 height 12
click at [277, 44] on button "Next" at bounding box center [270, 34] width 53 height 21
click at [270, 39] on span "Next" at bounding box center [277, 34] width 19 height 12
click at [275, 32] on span "Next" at bounding box center [277, 34] width 19 height 12
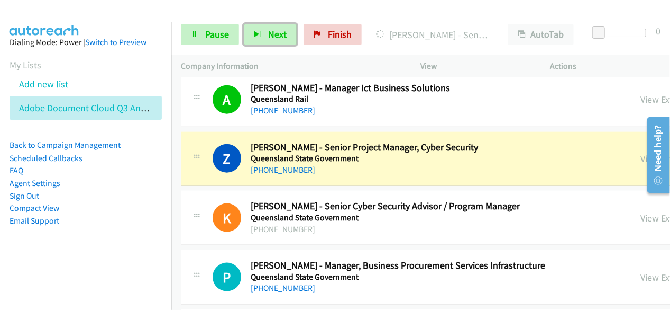
scroll to position [10690, 0]
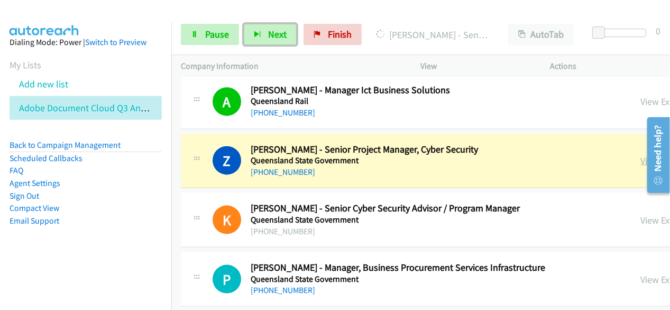
click at [641, 155] on link "View External Url" at bounding box center [674, 161] width 67 height 12
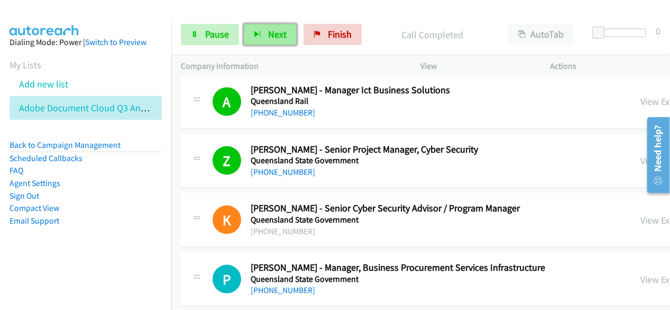
click at [271, 31] on span "Next" at bounding box center [277, 34] width 19 height 12
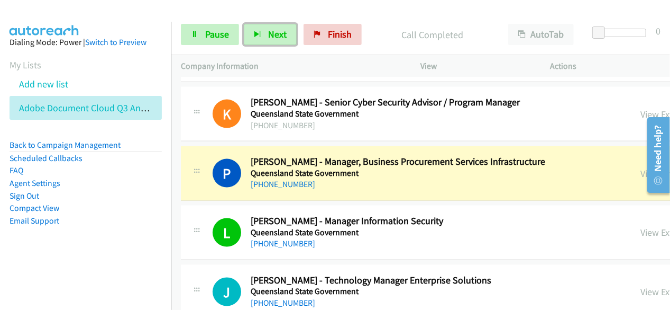
scroll to position [10743, 0]
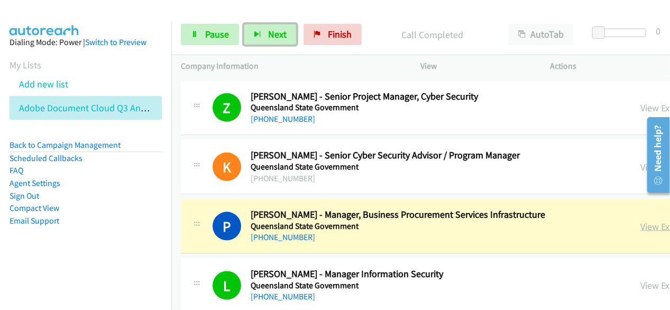
click at [641, 220] on link "View External Url" at bounding box center [674, 226] width 67 height 12
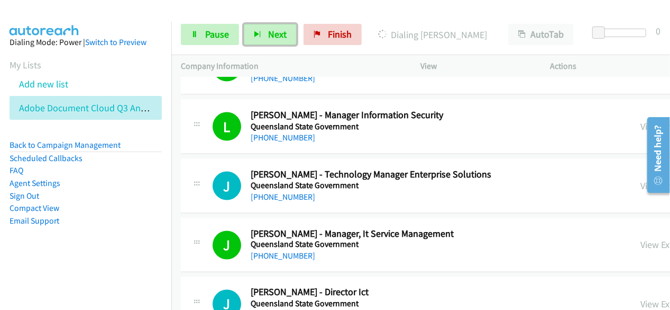
scroll to position [11060, 0]
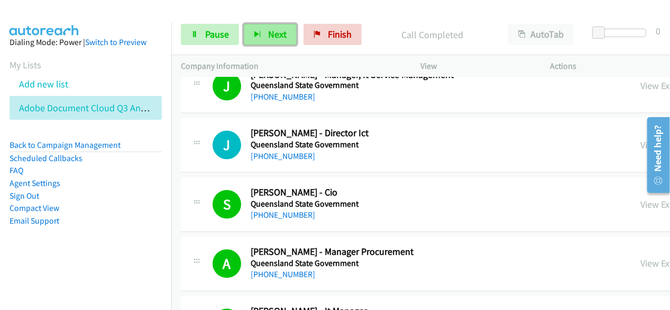
click at [276, 38] on span "Next" at bounding box center [277, 34] width 19 height 12
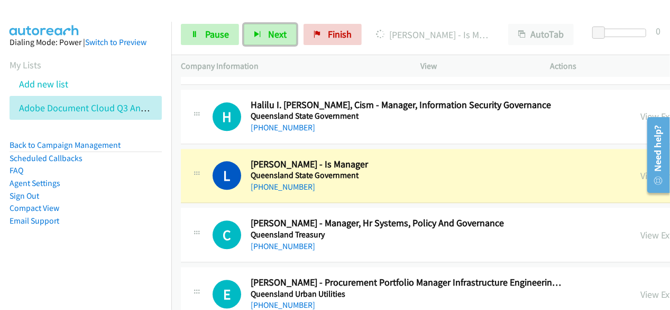
scroll to position [11325, 0]
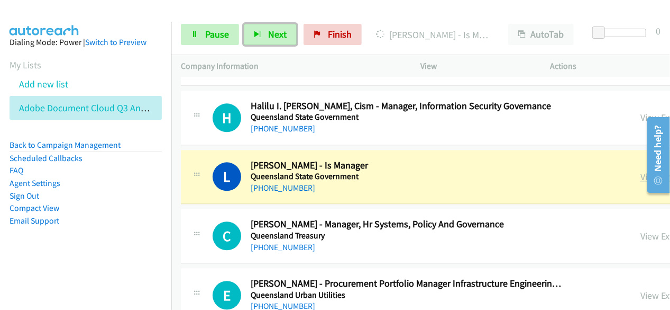
click at [641, 170] on link "View External Url" at bounding box center [674, 176] width 67 height 12
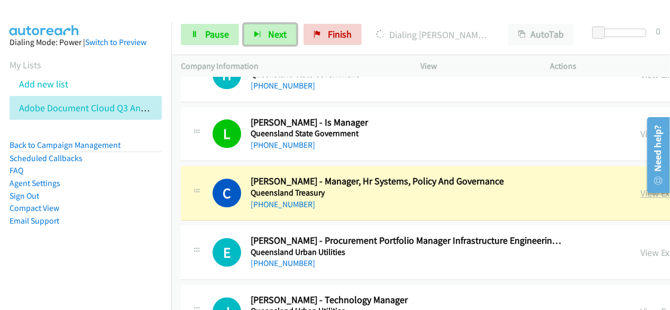
scroll to position [11378, 0]
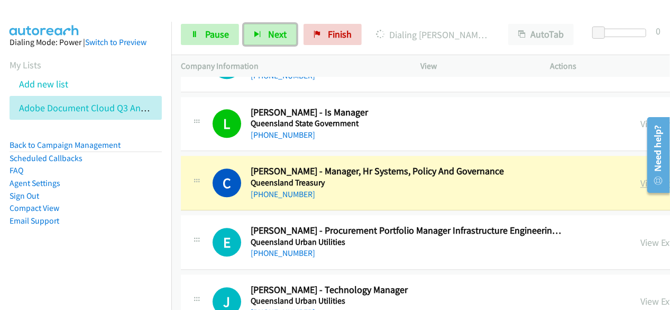
click at [641, 177] on link "View External Url" at bounding box center [674, 183] width 67 height 12
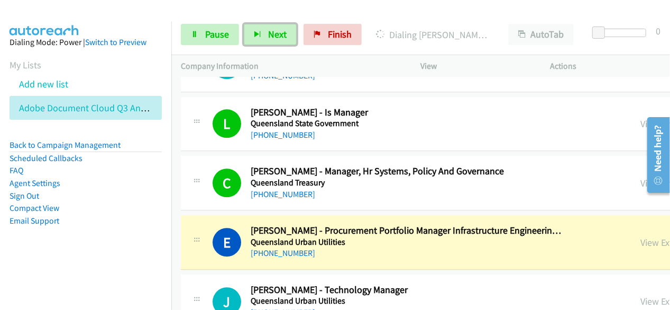
scroll to position [11431, 0]
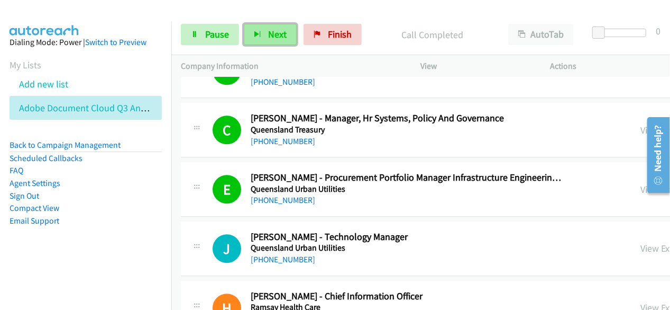
click at [276, 34] on span "Next" at bounding box center [277, 34] width 19 height 12
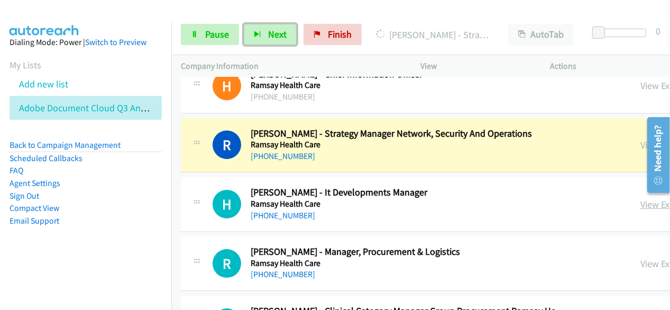
scroll to position [11642, 0]
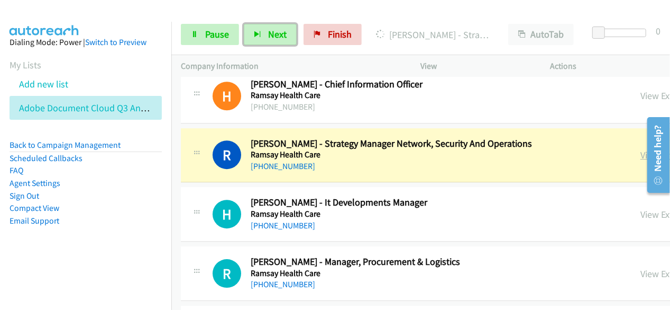
click at [641, 149] on link "View External Url" at bounding box center [674, 155] width 67 height 12
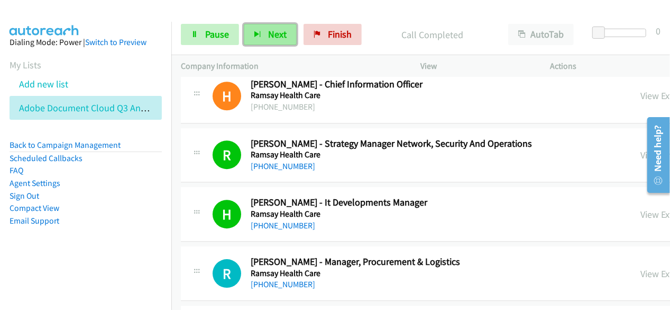
click at [282, 35] on span "Next" at bounding box center [277, 34] width 19 height 12
click at [266, 35] on button "Next" at bounding box center [270, 34] width 53 height 21
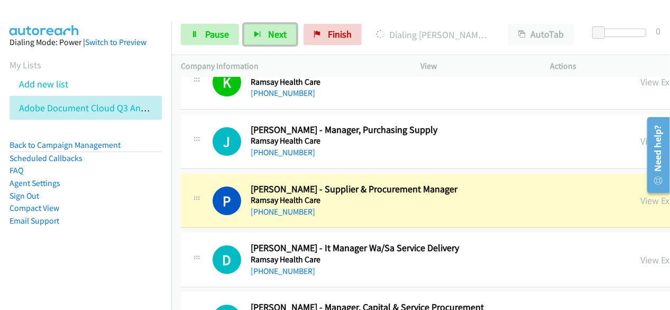
scroll to position [11907, 0]
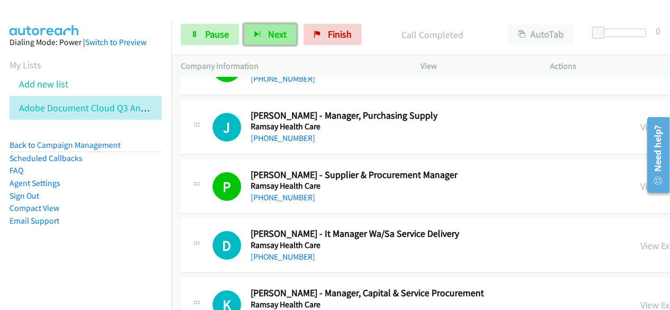
click at [268, 36] on span "Next" at bounding box center [277, 34] width 19 height 12
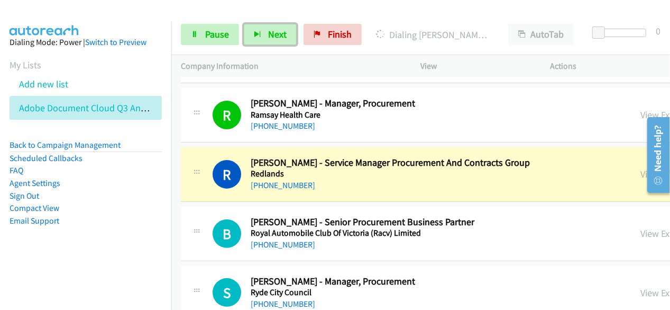
scroll to position [12172, 0]
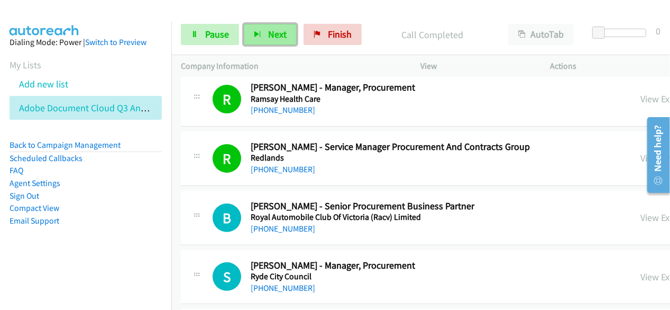
click at [290, 32] on button "Next" at bounding box center [270, 34] width 53 height 21
click at [261, 32] on button "Next" at bounding box center [270, 34] width 53 height 21
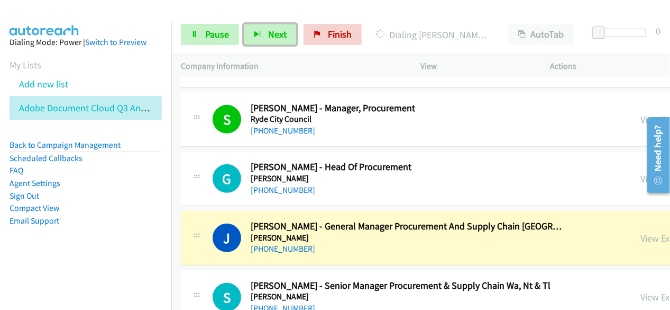
scroll to position [12383, 0]
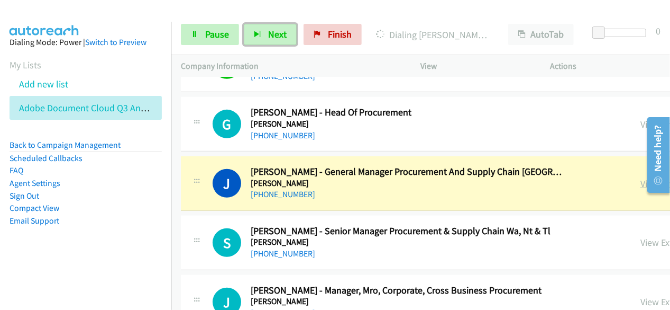
click at [641, 177] on link "View External Url" at bounding box center [674, 183] width 67 height 12
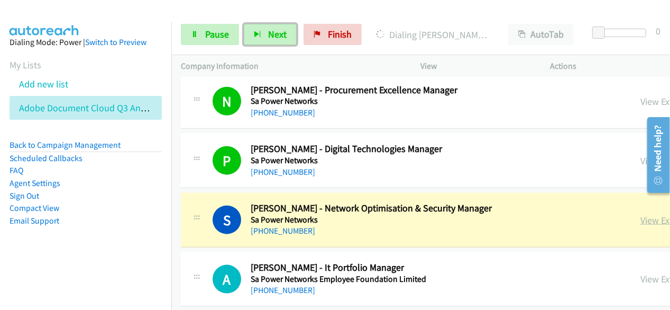
scroll to position [12648, 0]
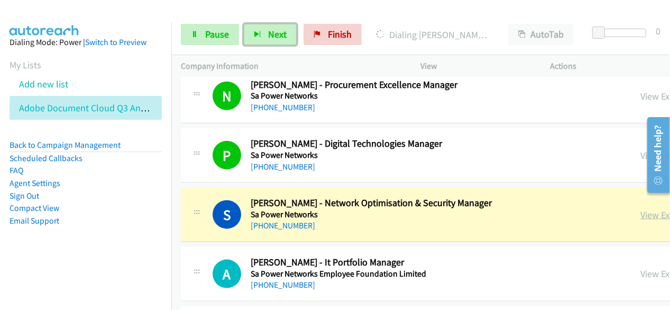
click at [641, 209] on link "View External Url" at bounding box center [674, 215] width 67 height 12
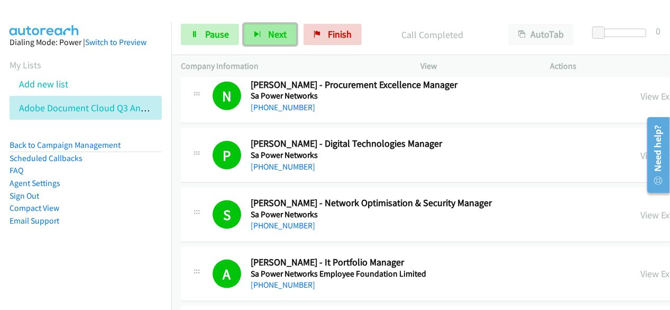
click at [286, 41] on button "Next" at bounding box center [270, 34] width 53 height 21
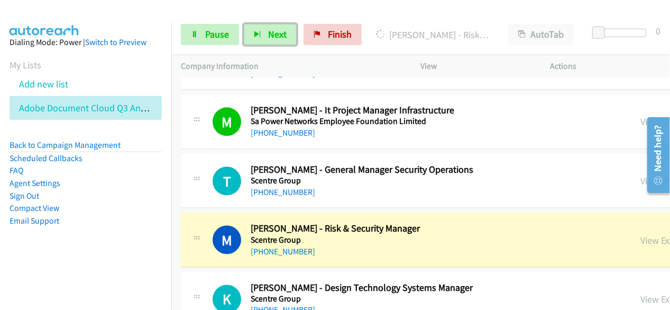
scroll to position [12859, 0]
click at [641, 233] on link "View External Url" at bounding box center [674, 239] width 67 height 12
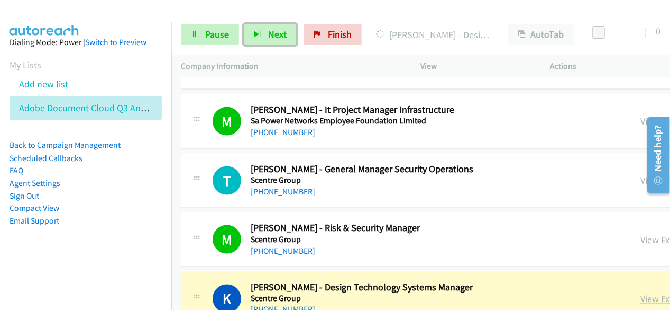
click at [641, 293] on link "View External Url" at bounding box center [674, 299] width 67 height 12
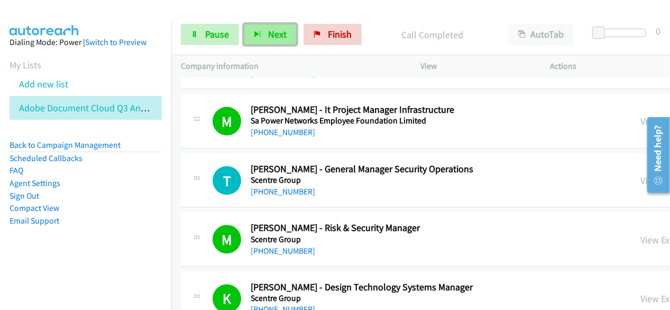
click at [285, 32] on button "Next" at bounding box center [270, 34] width 53 height 21
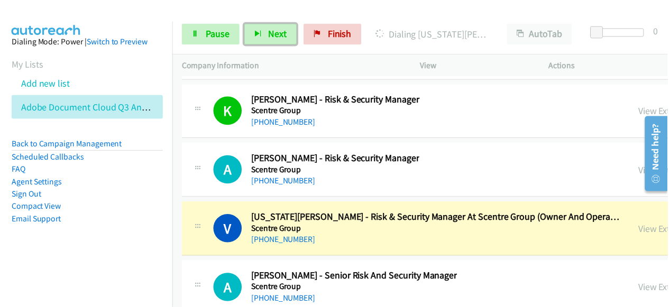
scroll to position [13336, 0]
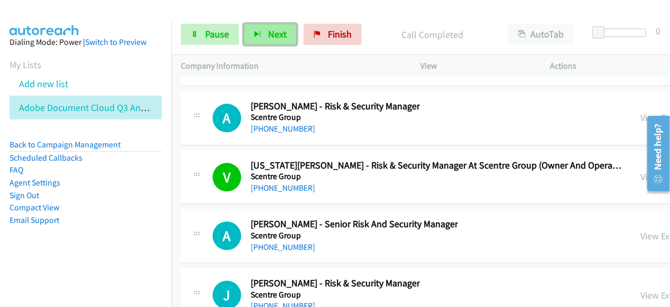
click at [270, 41] on button "Next" at bounding box center [270, 34] width 53 height 21
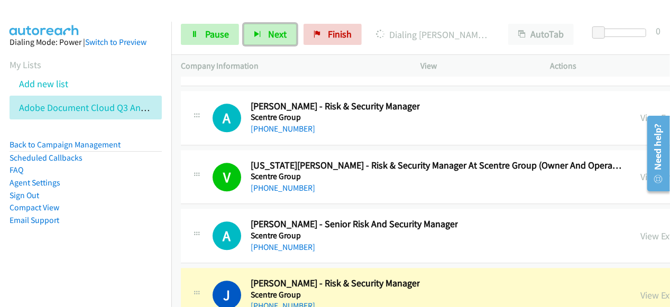
scroll to position [13389, 0]
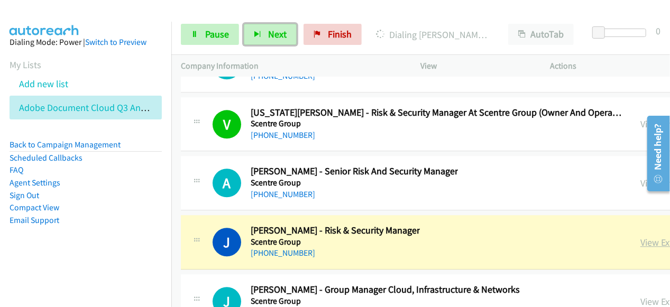
click at [641, 237] on link "View External Url" at bounding box center [674, 243] width 67 height 12
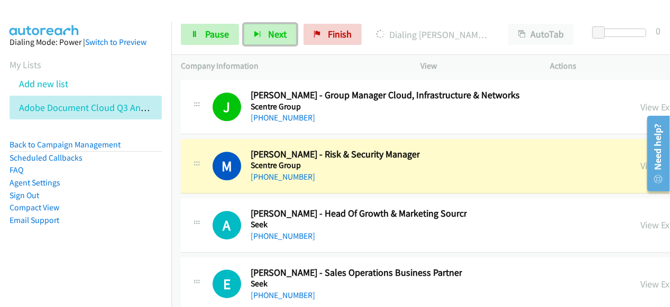
scroll to position [13600, 0]
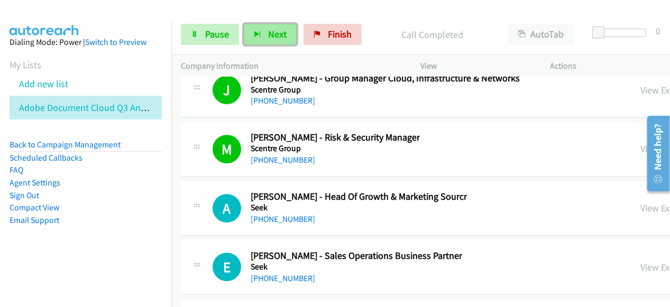
click at [262, 31] on button "Next" at bounding box center [270, 34] width 53 height 21
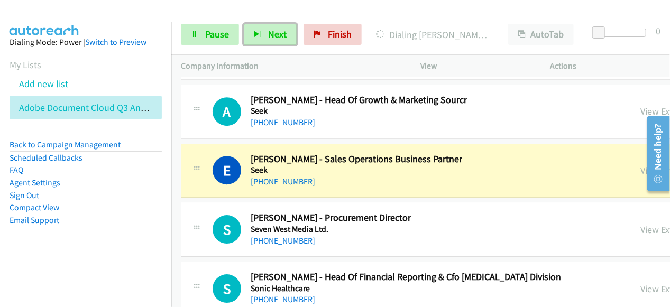
scroll to position [13706, 0]
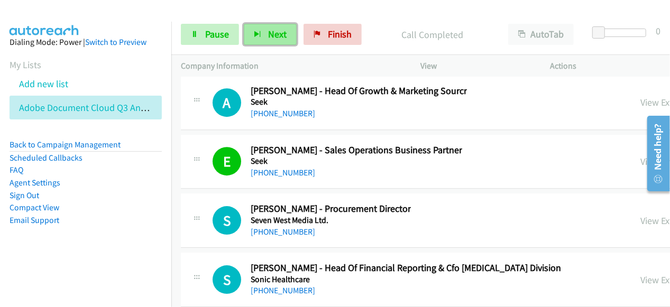
click at [280, 32] on span "Next" at bounding box center [277, 34] width 19 height 12
click at [282, 36] on span "Next" at bounding box center [277, 34] width 19 height 12
click at [289, 32] on button "Next" at bounding box center [270, 34] width 53 height 21
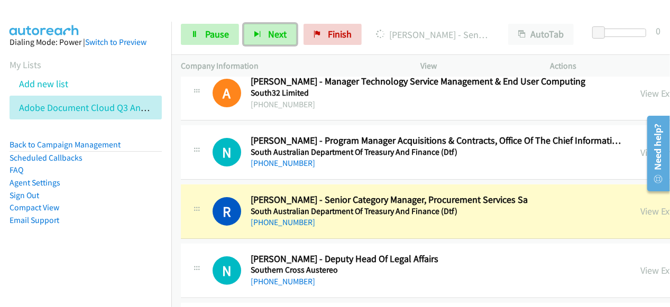
scroll to position [14182, 0]
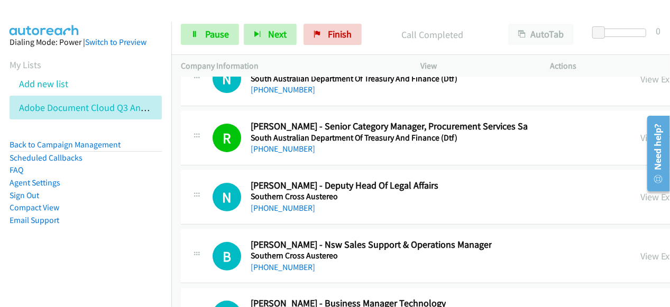
click at [150, 237] on aside "Dialing Mode: Power | Switch to Preview My Lists Add new list Adobe Document Cl…" at bounding box center [85, 148] width 171 height 253
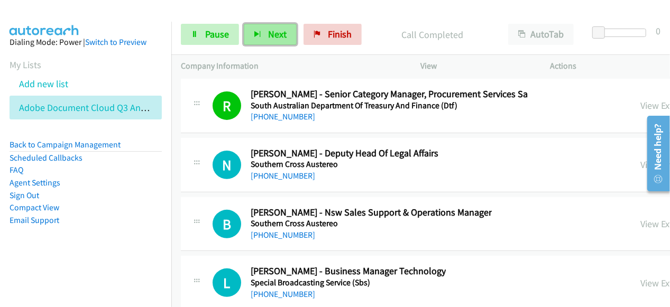
click at [280, 38] on span "Next" at bounding box center [277, 34] width 19 height 12
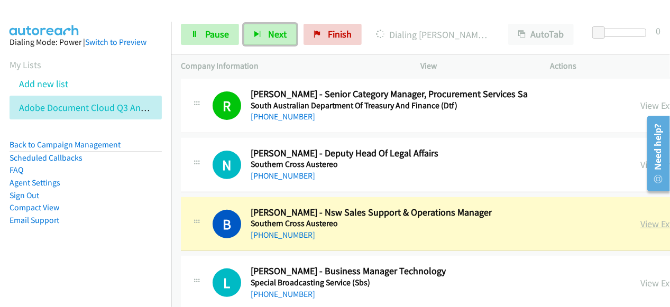
click at [641, 218] on link "View External Url" at bounding box center [674, 224] width 67 height 12
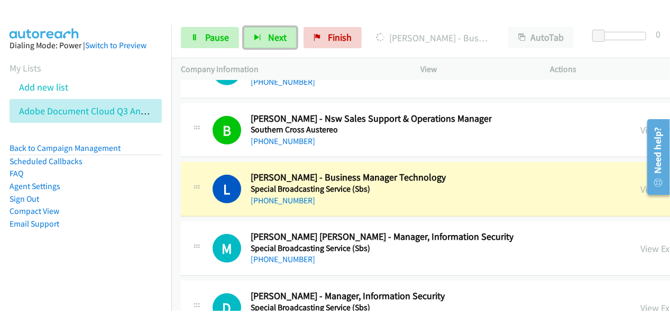
scroll to position [14341, 0]
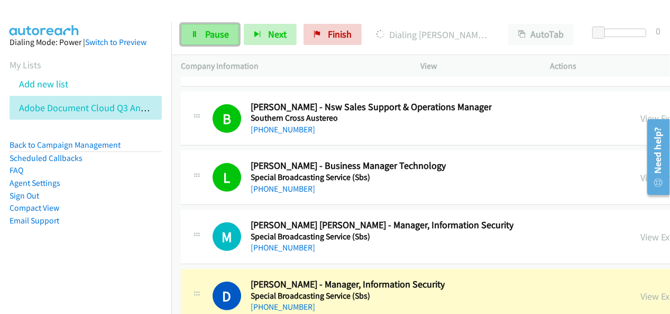
click at [229, 39] on link "Pause" at bounding box center [210, 34] width 58 height 21
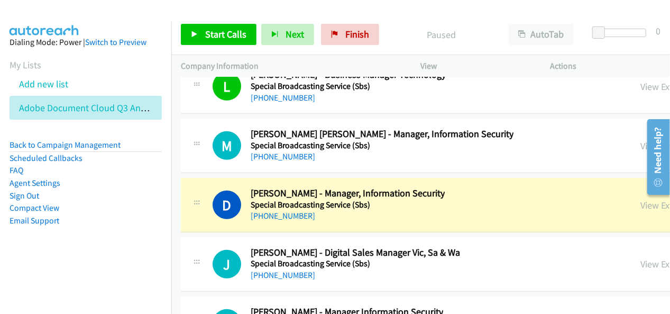
scroll to position [14447, 0]
